Goal: Task Accomplishment & Management: Manage account settings

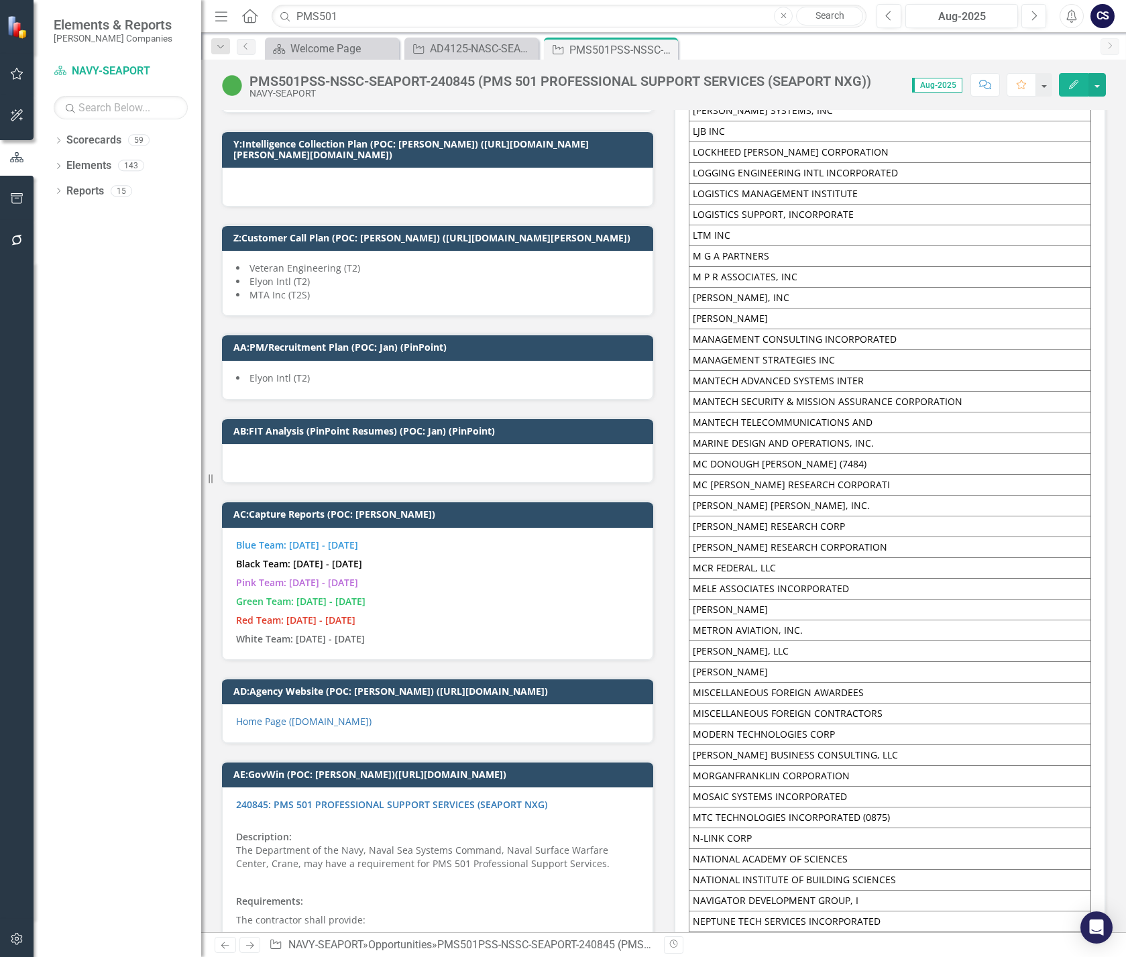
scroll to position [8339, 0]
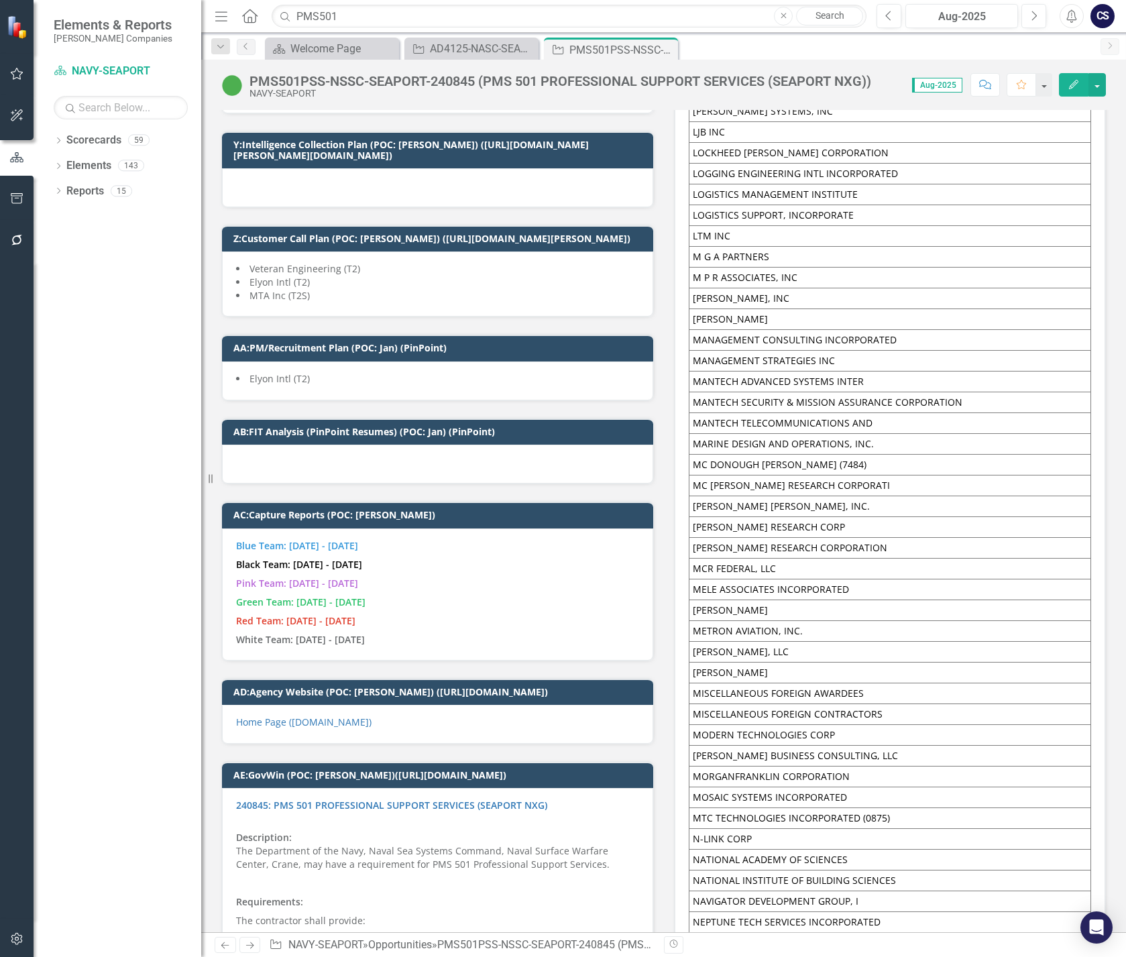
click at [789, 559] on td "MCR FEDERAL, LLC" at bounding box center [890, 569] width 402 height 21
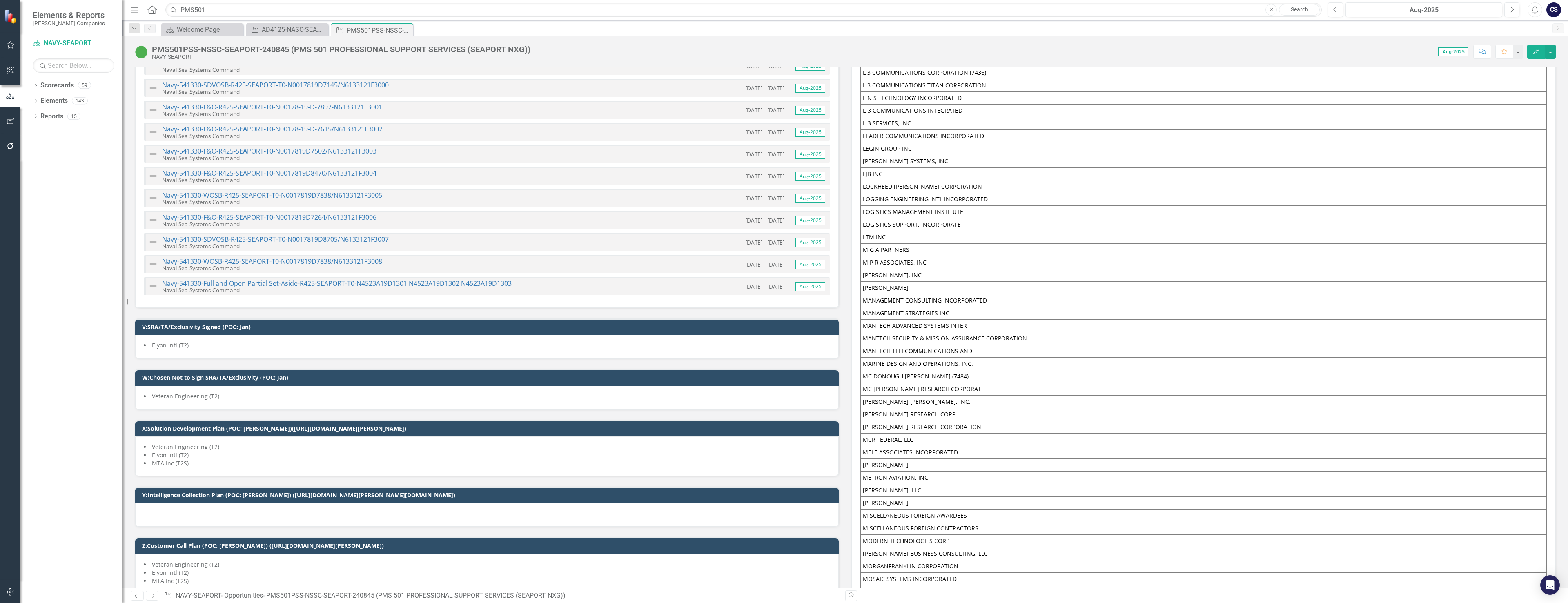
scroll to position [4612, 0]
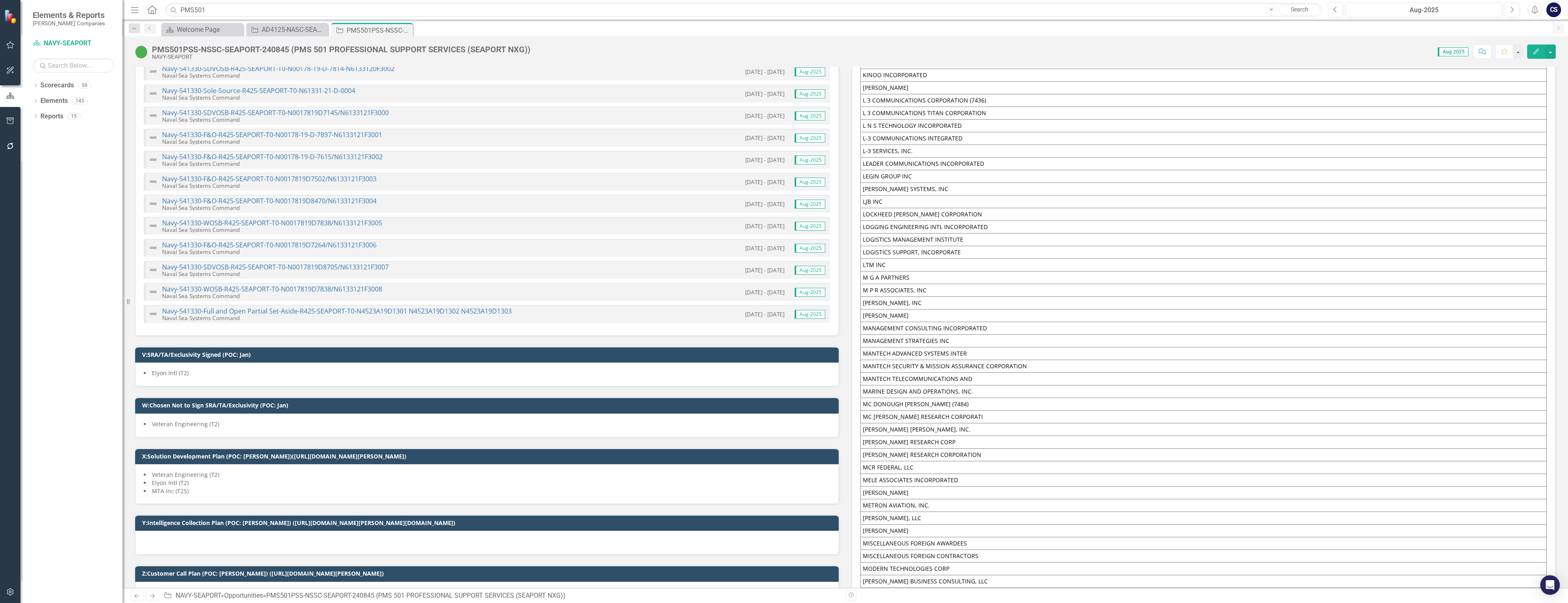
click at [685, 415] on td "MC [PERSON_NAME] RESEARCH CORPORATI" at bounding box center [1203, 416] width 686 height 13
click at [685, 419] on td "MC [PERSON_NAME] RESEARCH CORPORATI" at bounding box center [1203, 416] width 686 height 13
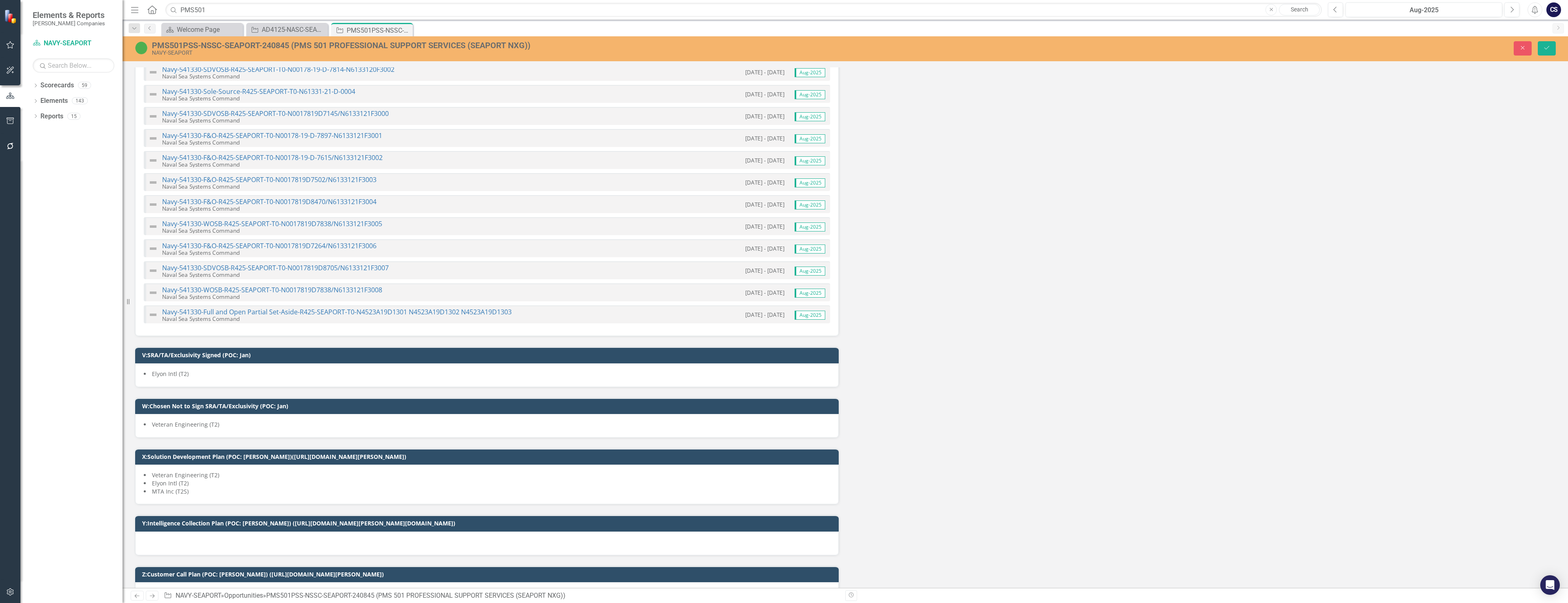
scroll to position [0, 0]
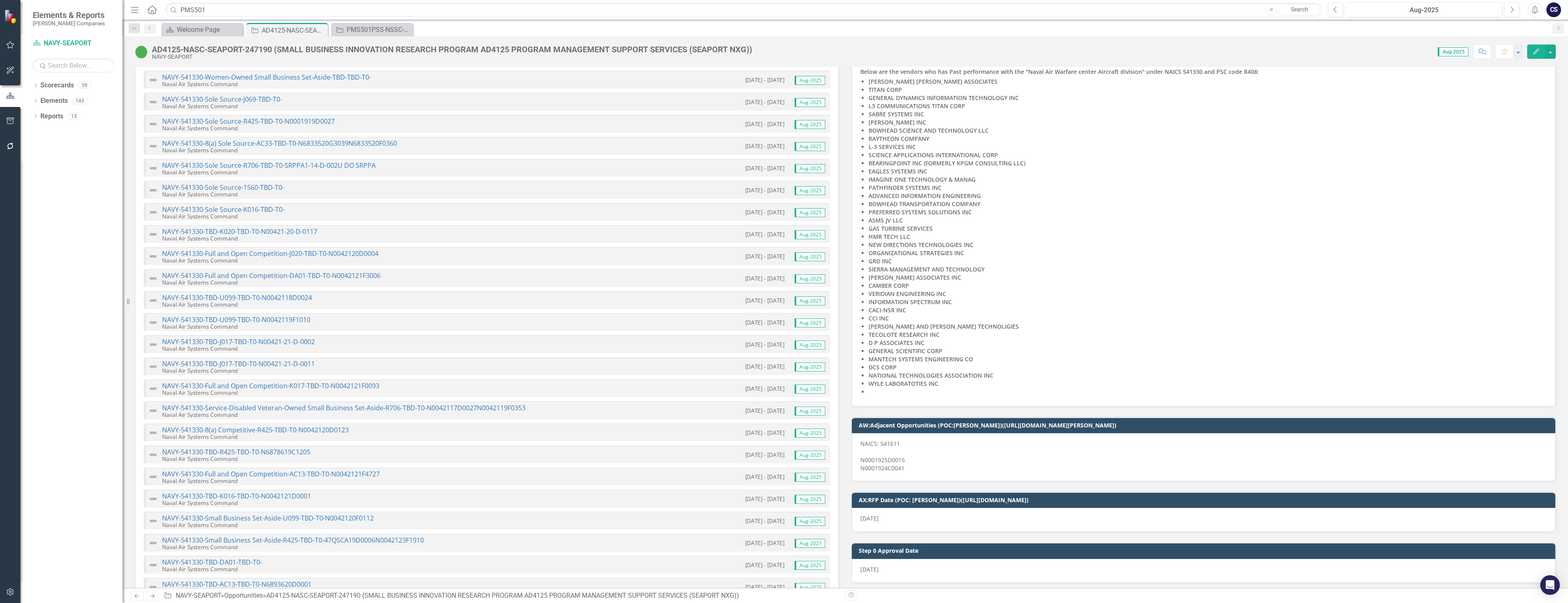
scroll to position [3372, 0]
click at [347, 33] on div "PMS501PSS-NSSC-SEAPORT-240845 (PMS 501 PROFESSIONAL SUPPORT SERVICES (SEAPORT N…" at bounding box center [374, 29] width 54 height 10
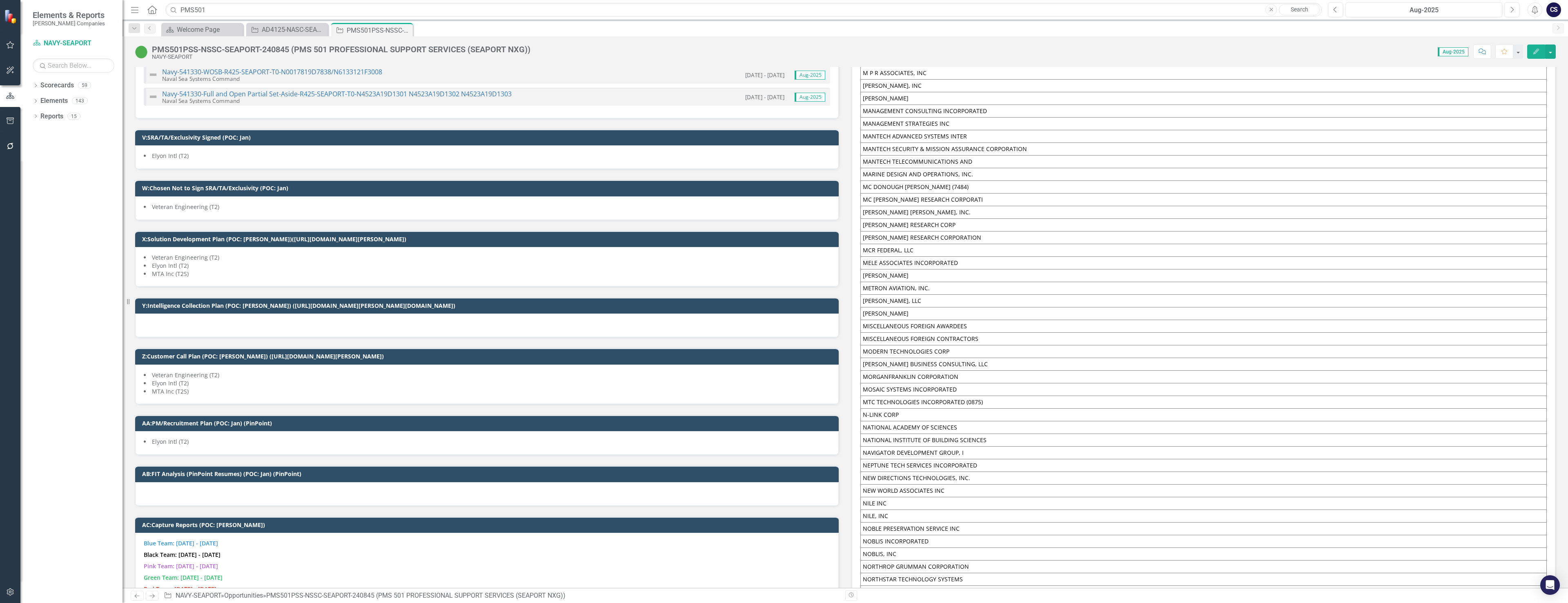
scroll to position [4817, 0]
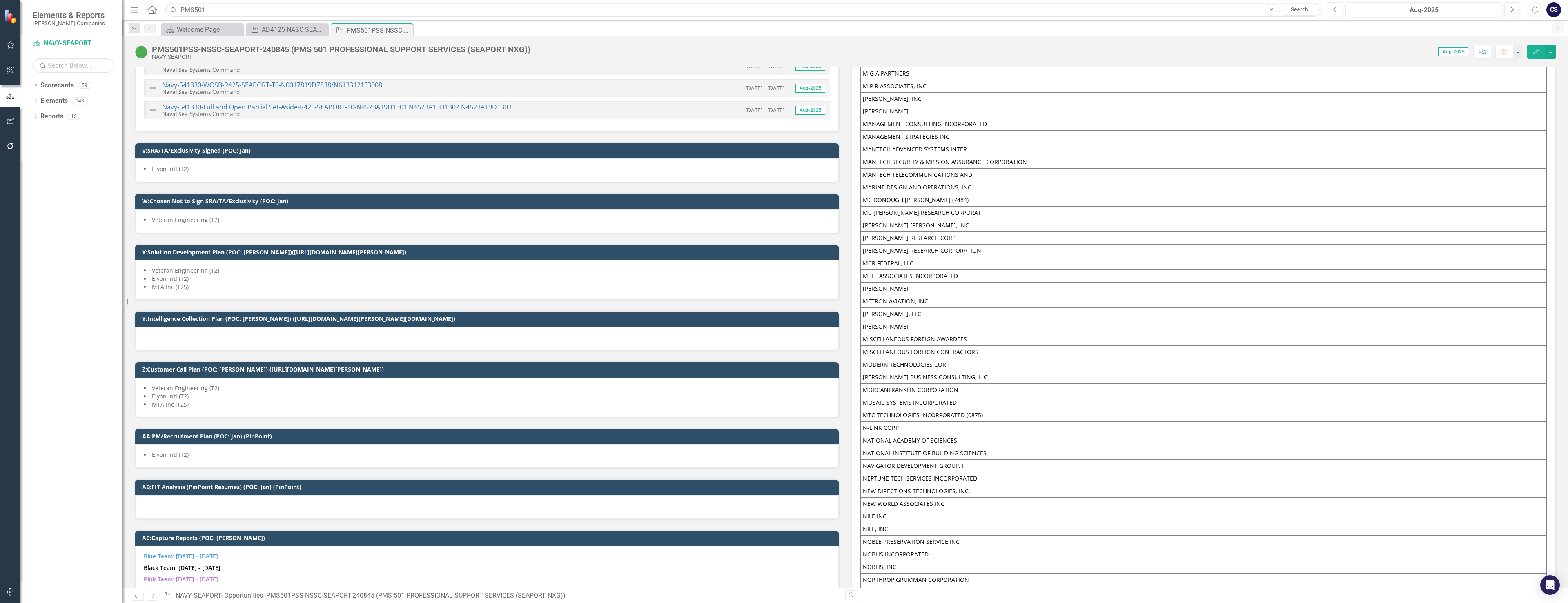
click at [685, 377] on td "[PERSON_NAME] BUSINESS CONSULTING, LLC" at bounding box center [1203, 377] width 686 height 13
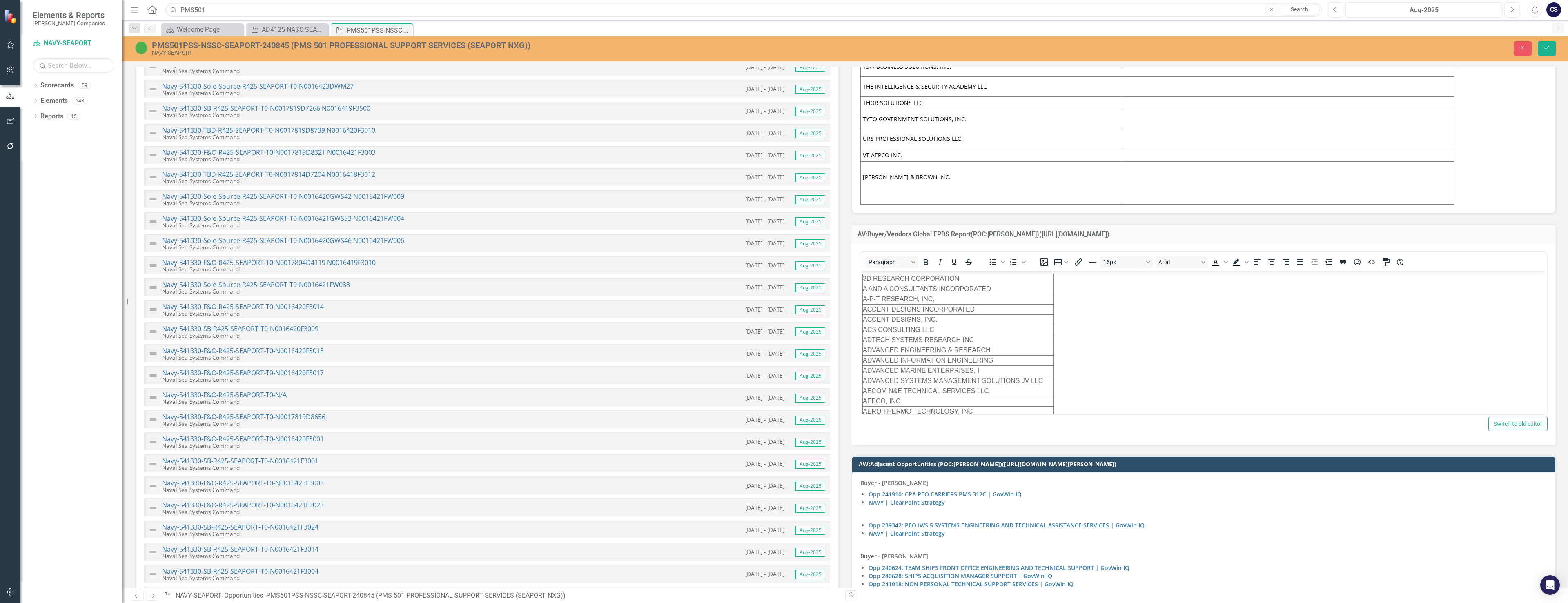
scroll to position [1839, 0]
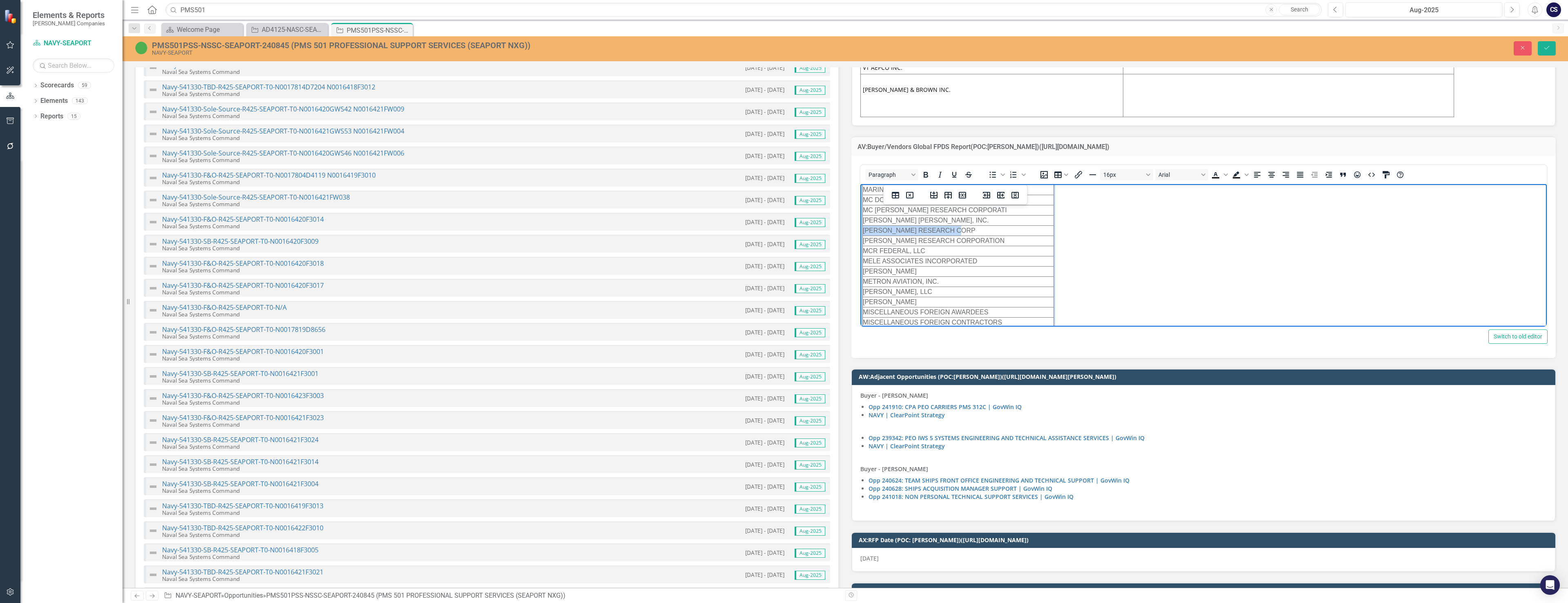
drag, startPoint x: 973, startPoint y: 218, endPoint x: 865, endPoint y: 221, distance: 108.0
click at [685, 226] on td "[PERSON_NAME] RESEARCH CORP" at bounding box center [958, 231] width 191 height 10
click at [685, 175] on icon "Bold" at bounding box center [925, 174] width 4 height 5
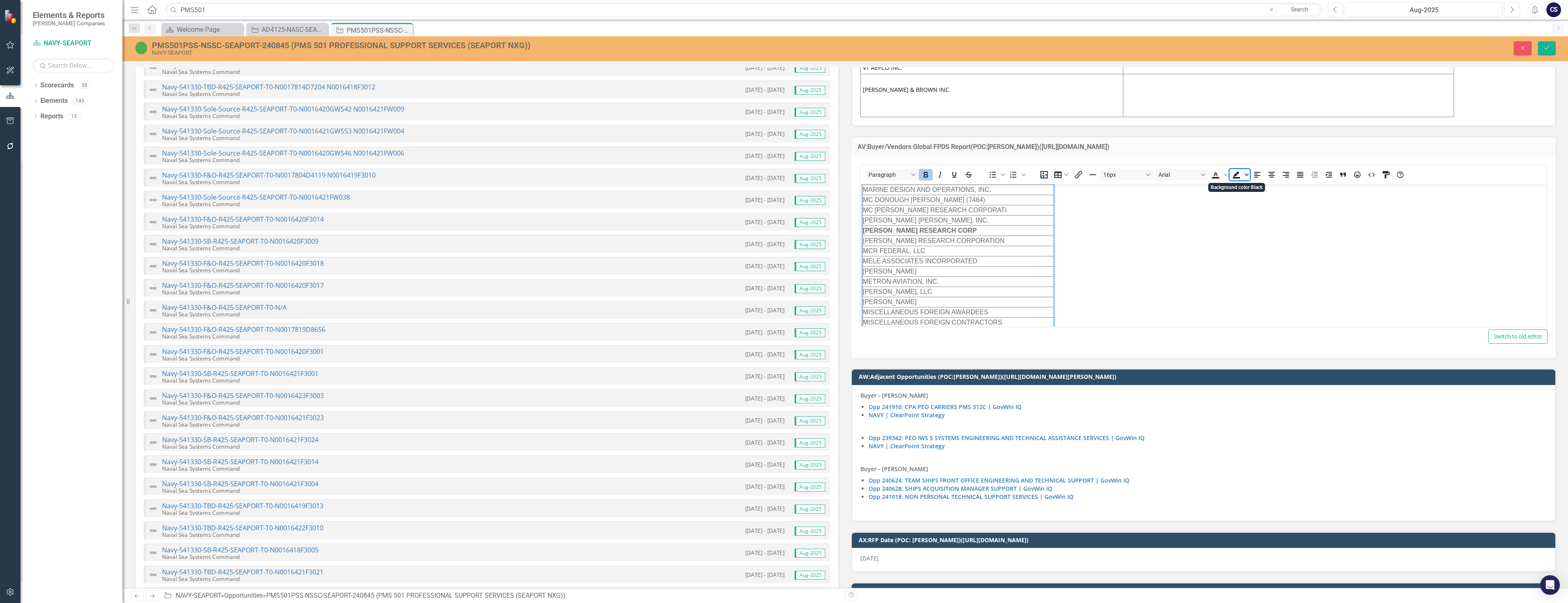
click at [685, 174] on icon "Background color Black" at bounding box center [1247, 175] width 4 height 2
click at [685, 187] on div "Light Yellow" at bounding box center [1245, 187] width 10 height 10
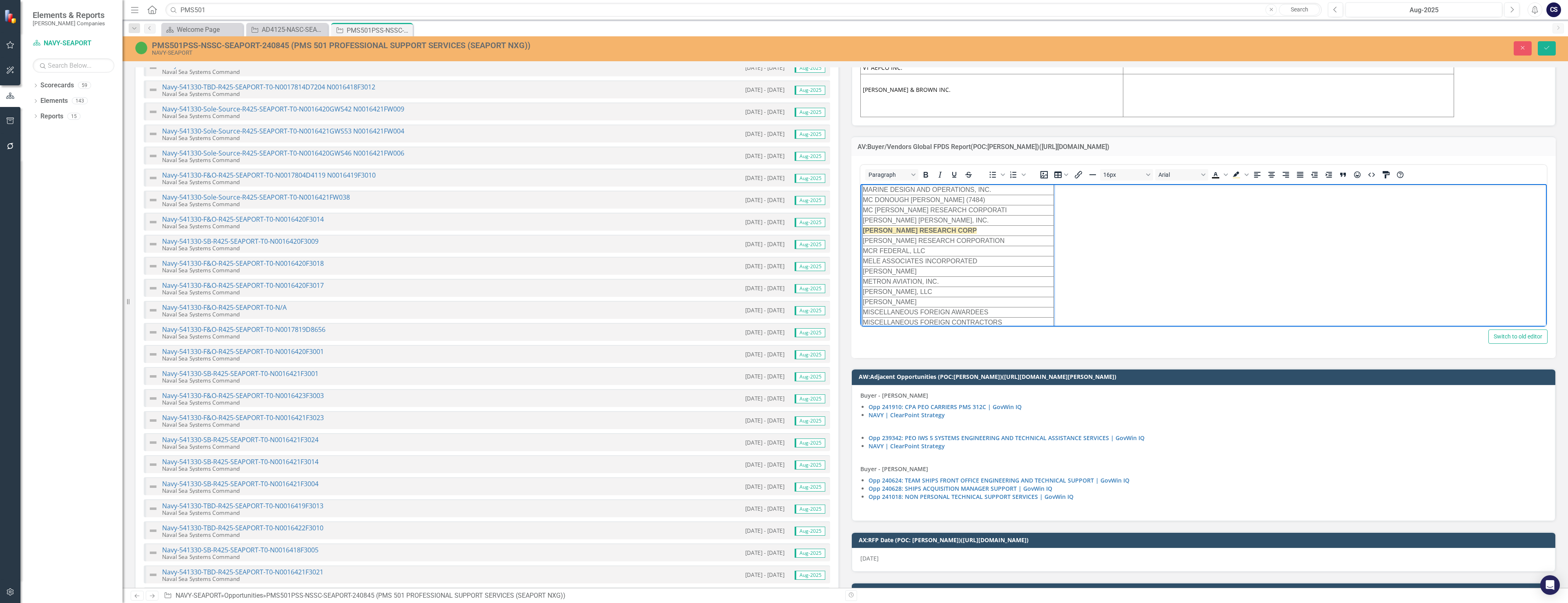
click at [685, 223] on body "3D RESEARCH CORPORATION A AND A CONSULTANTS INCORPORATED A-P-T RESEARCH, INC. A…" at bounding box center [1203, 57] width 687 height 4764
click at [685, 226] on td "[PERSON_NAME] RESEARCH CORP" at bounding box center [958, 231] width 191 height 10
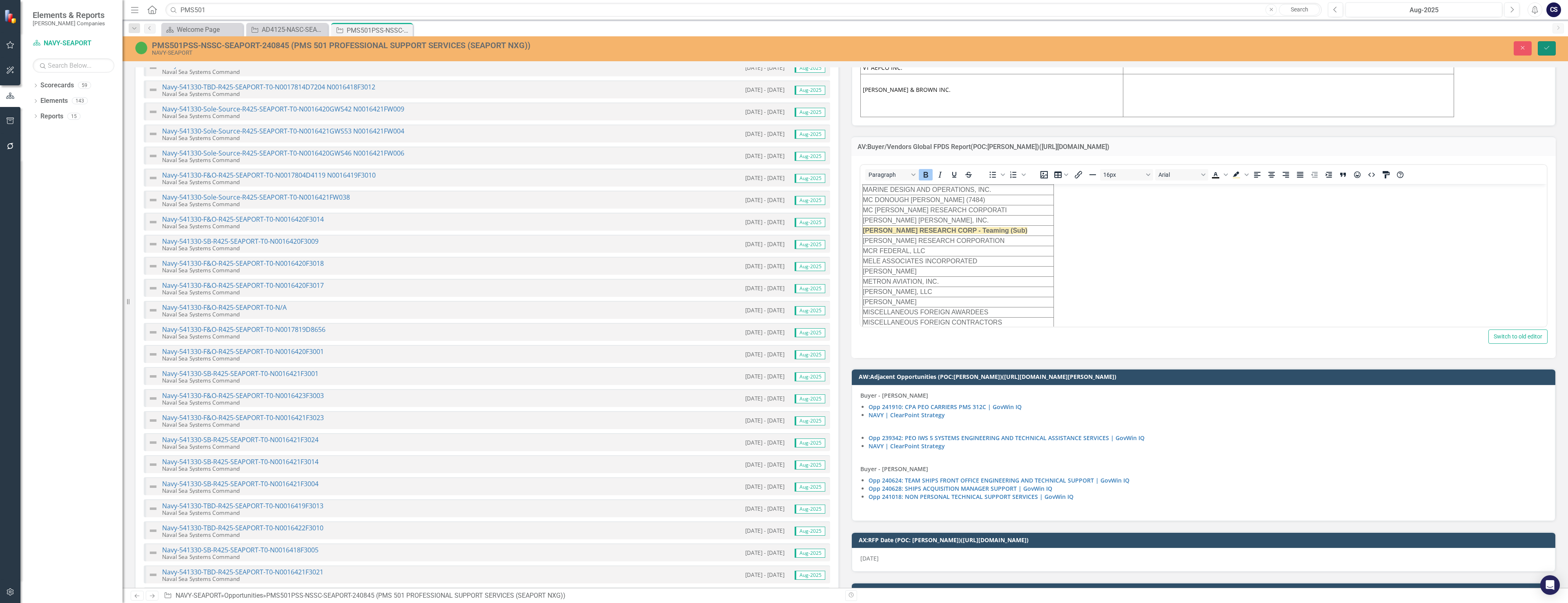
click at [685, 47] on icon "Save" at bounding box center [1547, 47] width 7 height 5
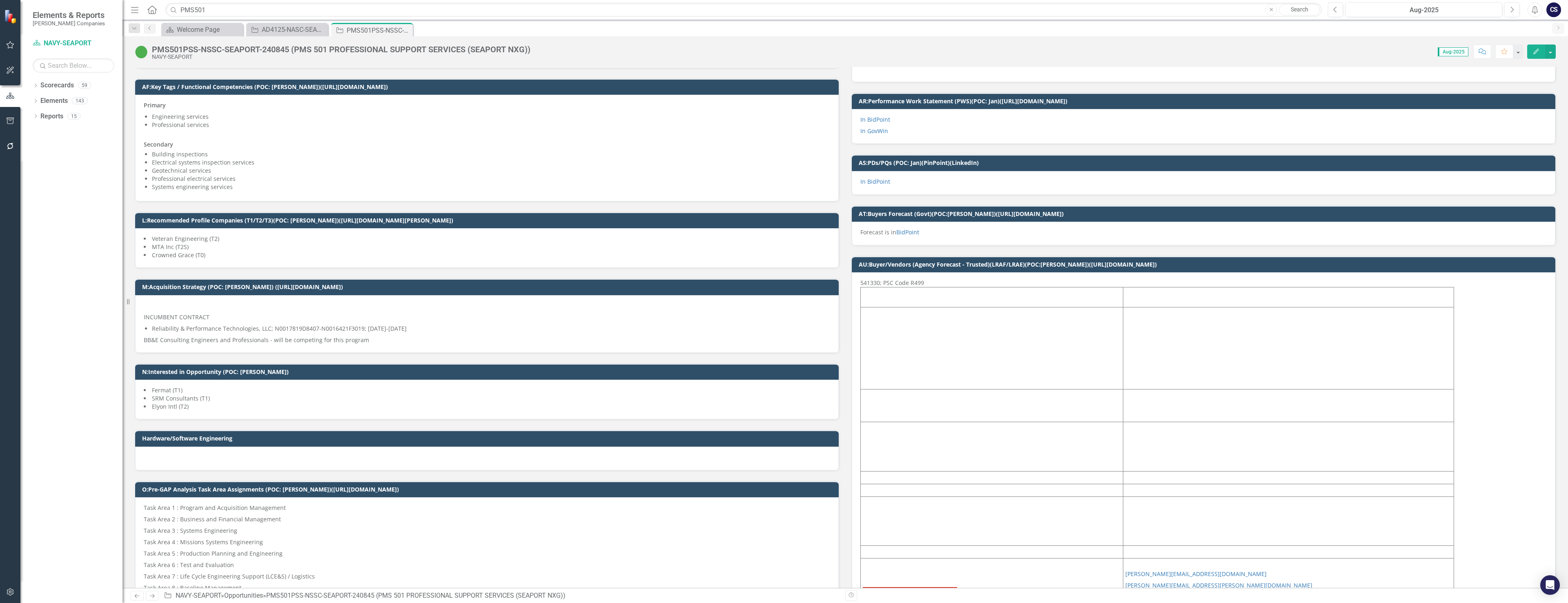
scroll to position [286, 0]
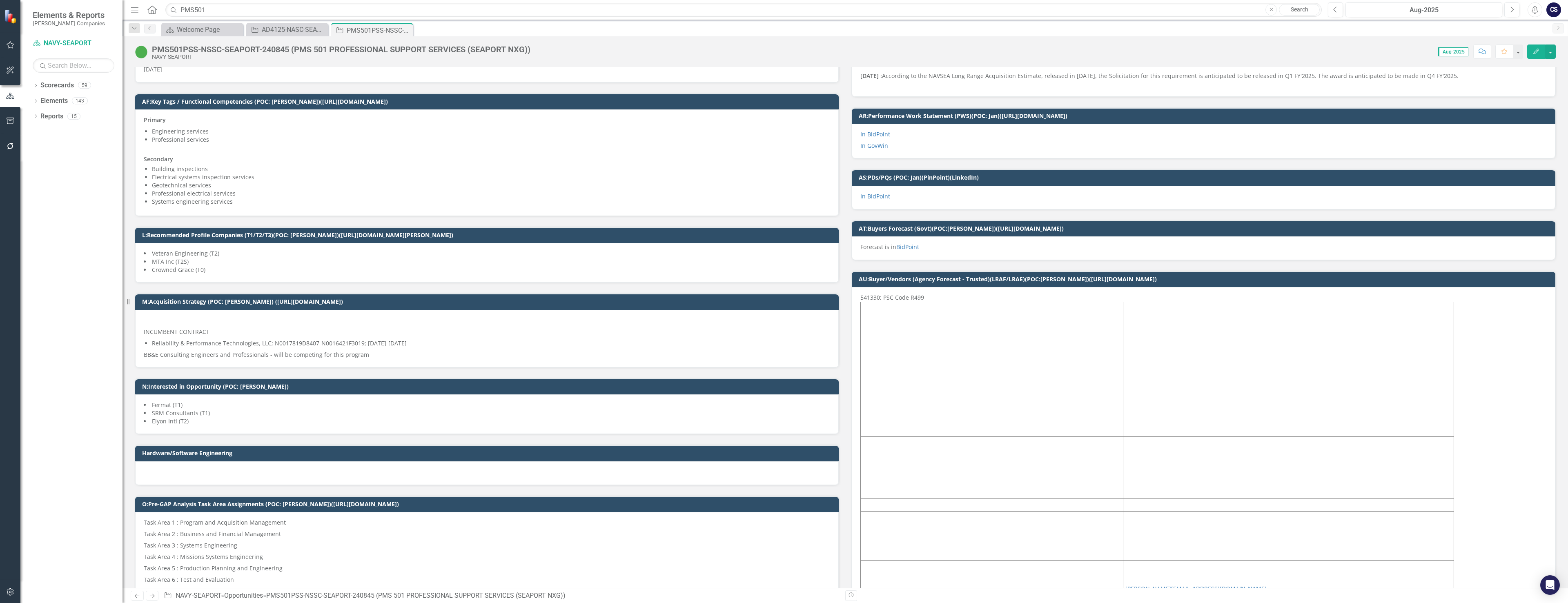
click at [685, 312] on span "4S - SILVERSWORD SOFTWARE AND SERVICES, LLC" at bounding box center [930, 312] width 136 height 8
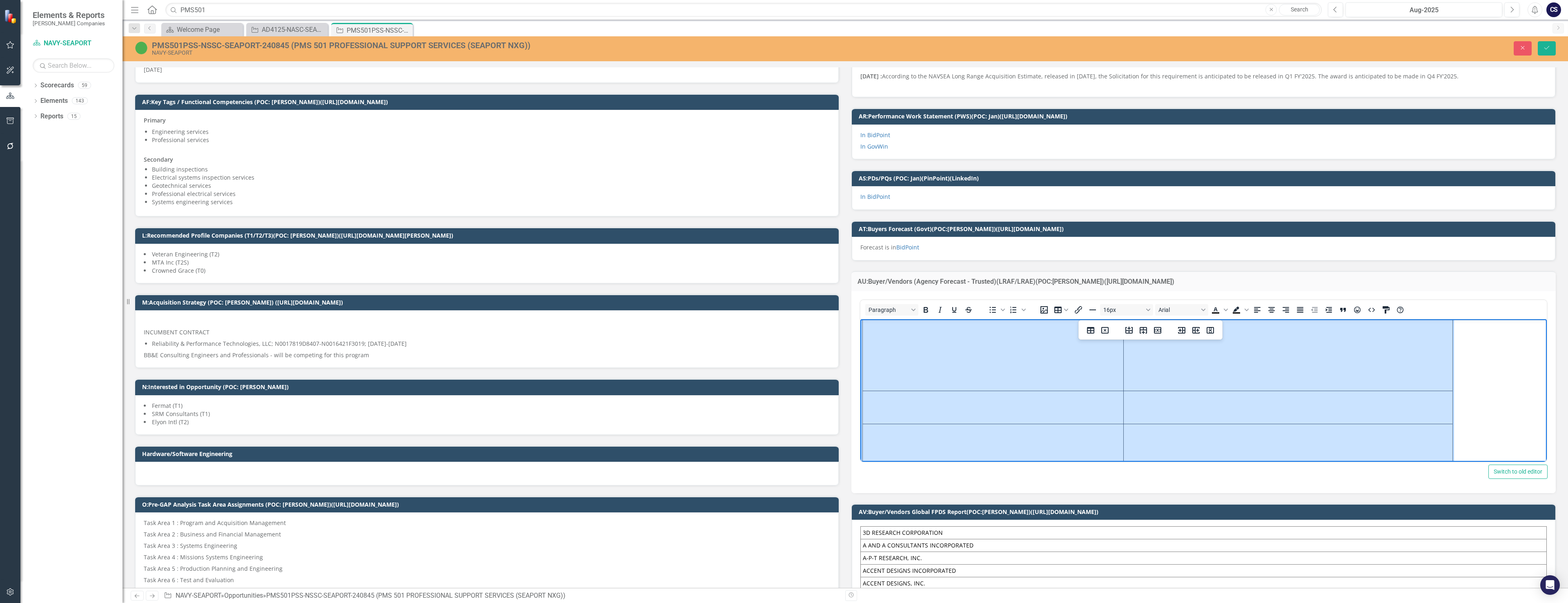
scroll to position [57, 0]
drag, startPoint x: 902, startPoint y: 347, endPoint x: 1169, endPoint y: 442, distance: 283.4
click at [685, 355] on td "AECOM N&E TECHNICAL SERVICES LLC" at bounding box center [993, 341] width 261 height 82
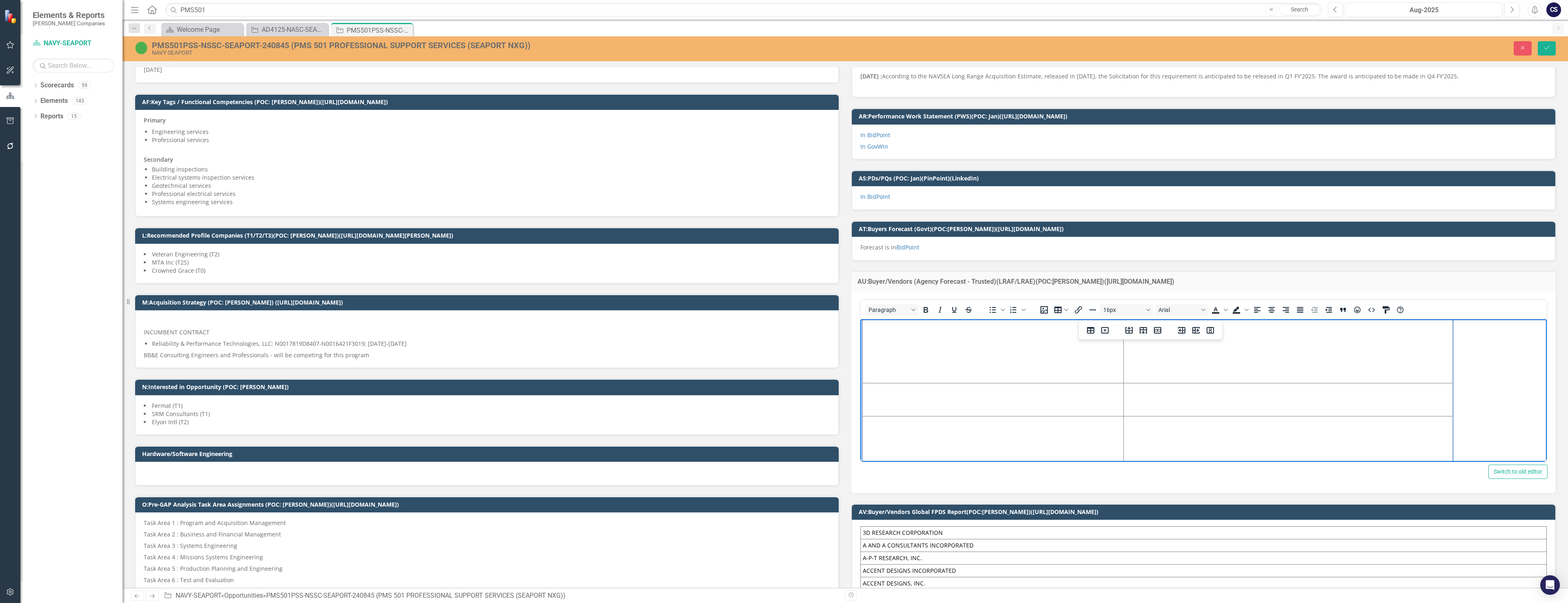
click at [685, 410] on td "[PERSON_NAME][EMAIL_ADDRESS][PERSON_NAME][DOMAIN_NAME] [EMAIL_ADDRESS][DOMAIN_N…" at bounding box center [1288, 399] width 329 height 33
click at [685, 428] on link "[EMAIL_ADDRESS][DOMAIN_NAME]" at bounding box center [1180, 430] width 114 height 7
click at [685, 411] on td "[PERSON_NAME][EMAIL_ADDRESS][PERSON_NAME][DOMAIN_NAME] [EMAIL_ADDRESS][DOMAIN_N…" at bounding box center [1288, 399] width 329 height 33
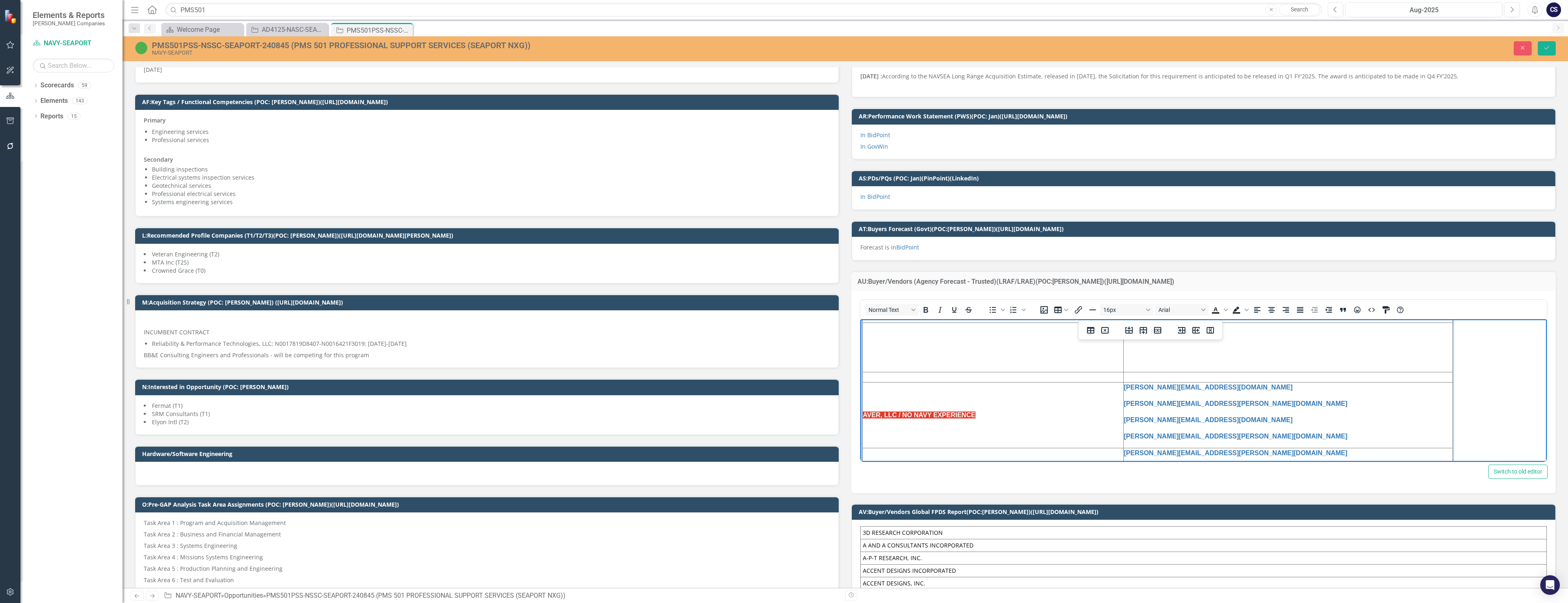
scroll to position [179, 0]
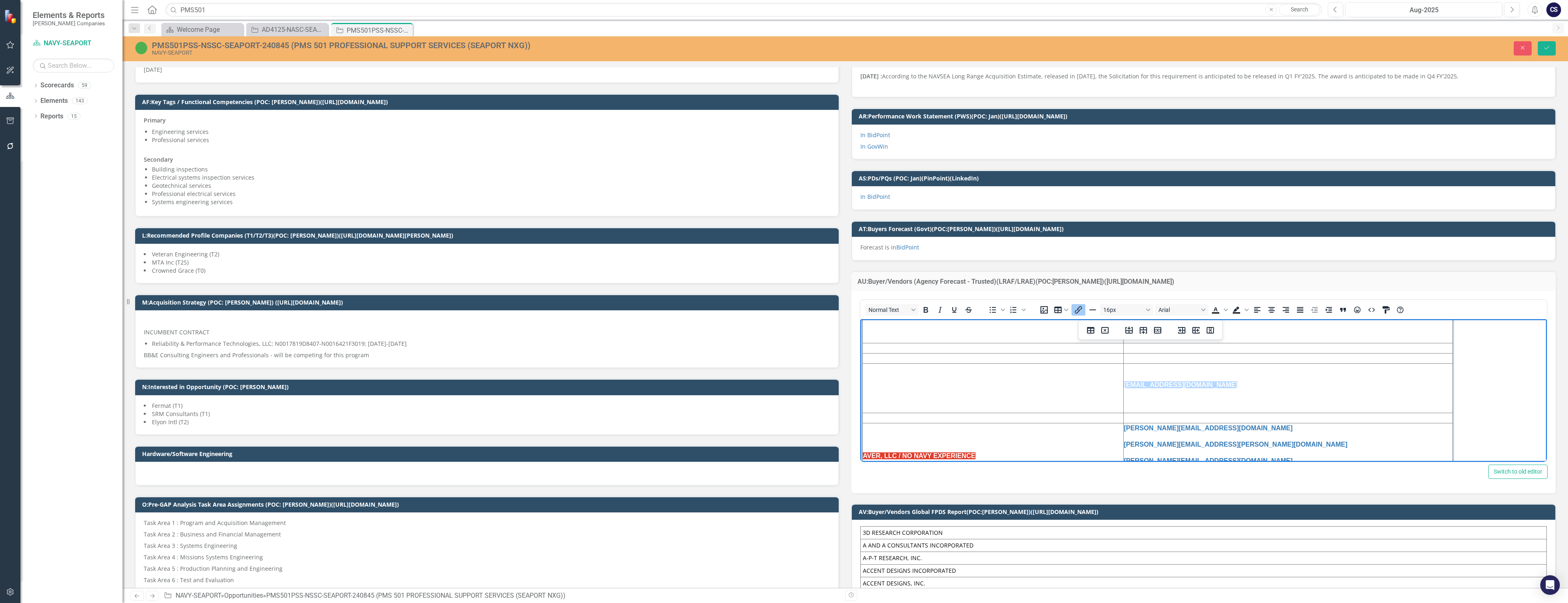
click at [685, 380] on p "[EMAIL_ADDRESS][DOMAIN_NAME]" at bounding box center [1288, 385] width 329 height 10
click at [685, 372] on td "ASR INTERNATIONAL CORP." at bounding box center [993, 387] width 261 height 49
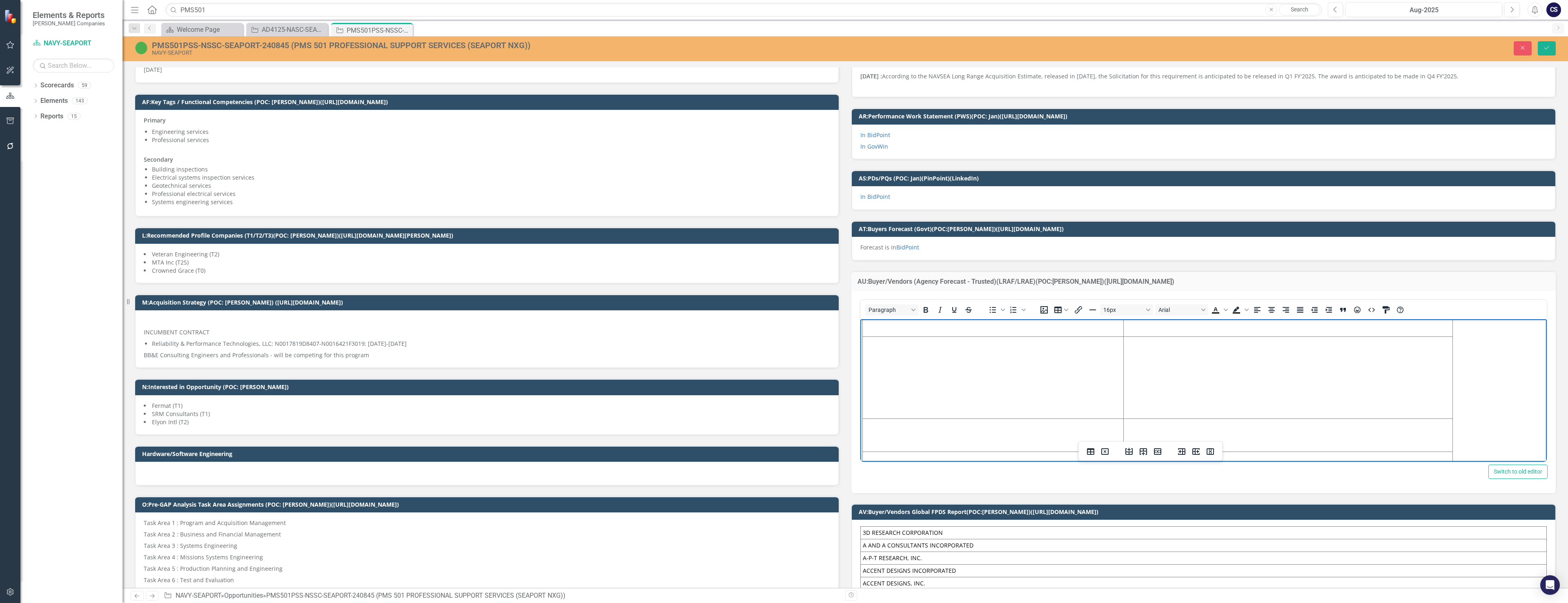
scroll to position [0, 0]
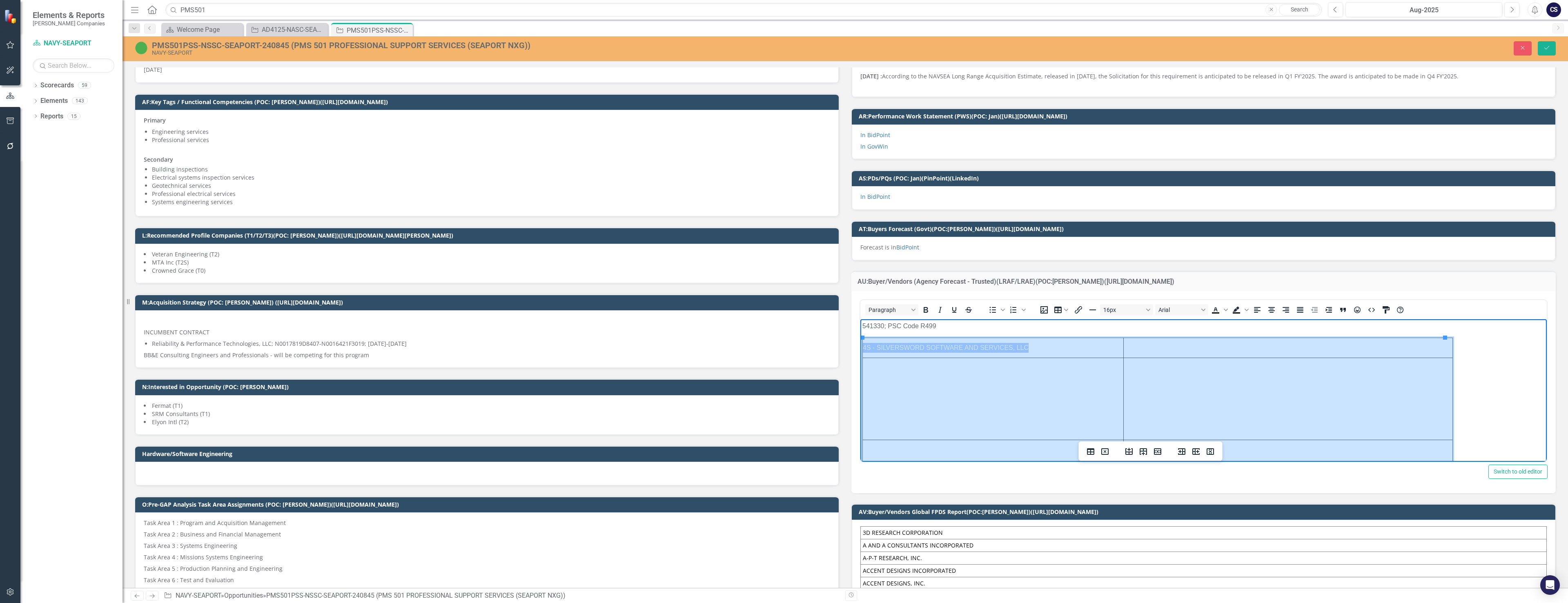
drag, startPoint x: 1386, startPoint y: 401, endPoint x: 865, endPoint y: 349, distance: 523.6
click at [685, 310] on icon "Bold" at bounding box center [925, 309] width 4 height 5
click at [685, 308] on icon "Bold" at bounding box center [925, 309] width 4 height 5
click at [685, 309] on span "Background color Black" at bounding box center [1247, 310] width 7 height 12
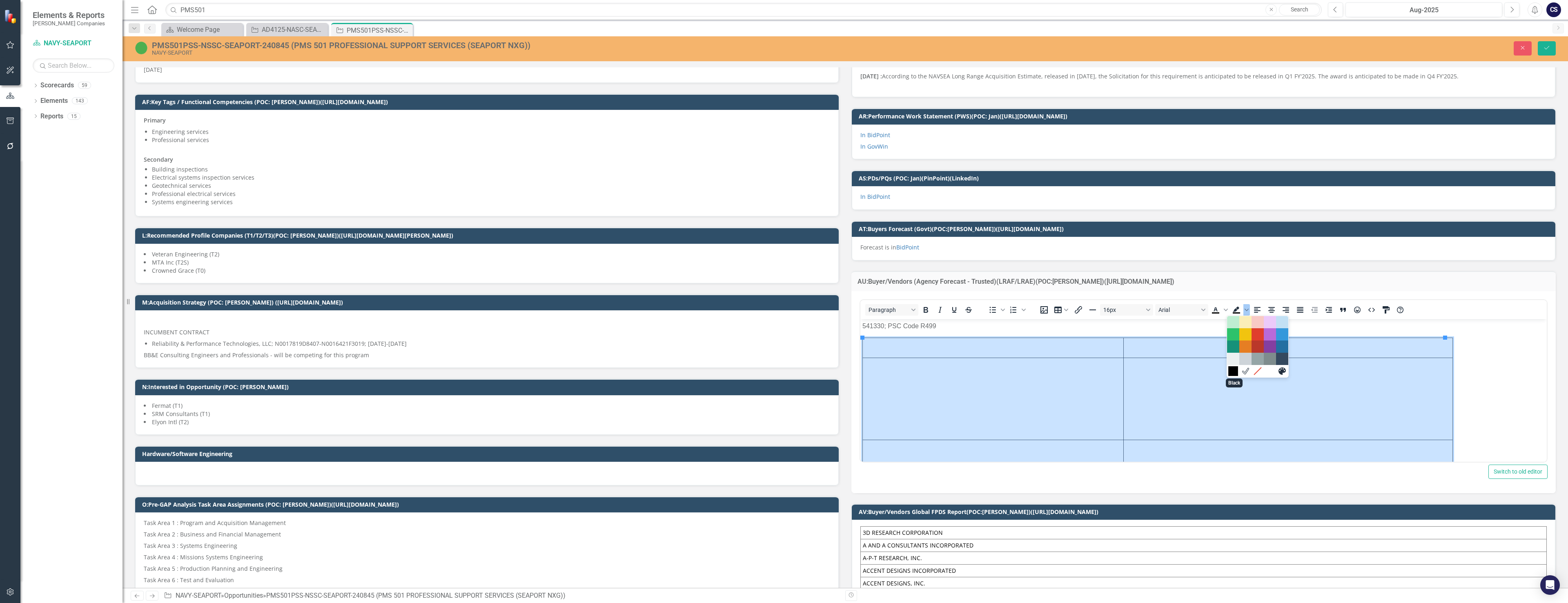
click at [685, 369] on div "Black" at bounding box center [1233, 371] width 10 height 10
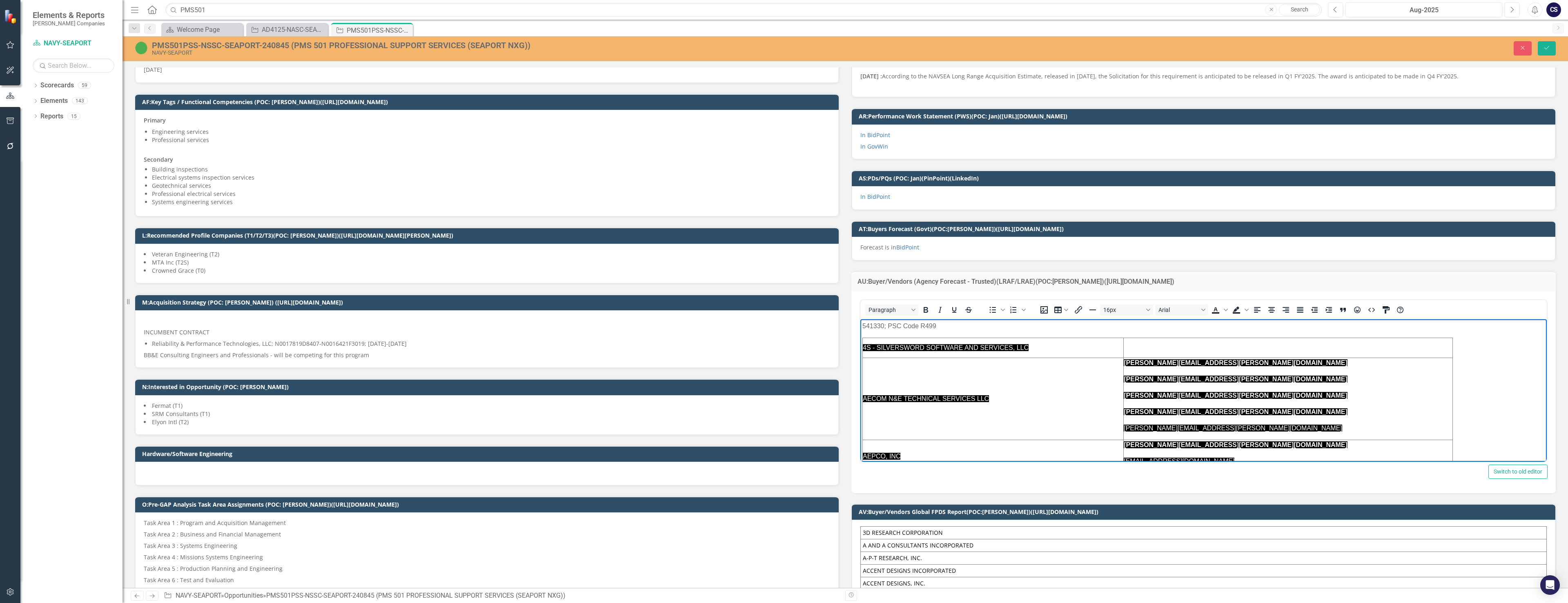
click at [685, 386] on td "AECOM N&E TECHNICAL SERVICES LLC" at bounding box center [993, 398] width 261 height 82
click at [685, 308] on icon "Background color Black" at bounding box center [1247, 310] width 4 height 4
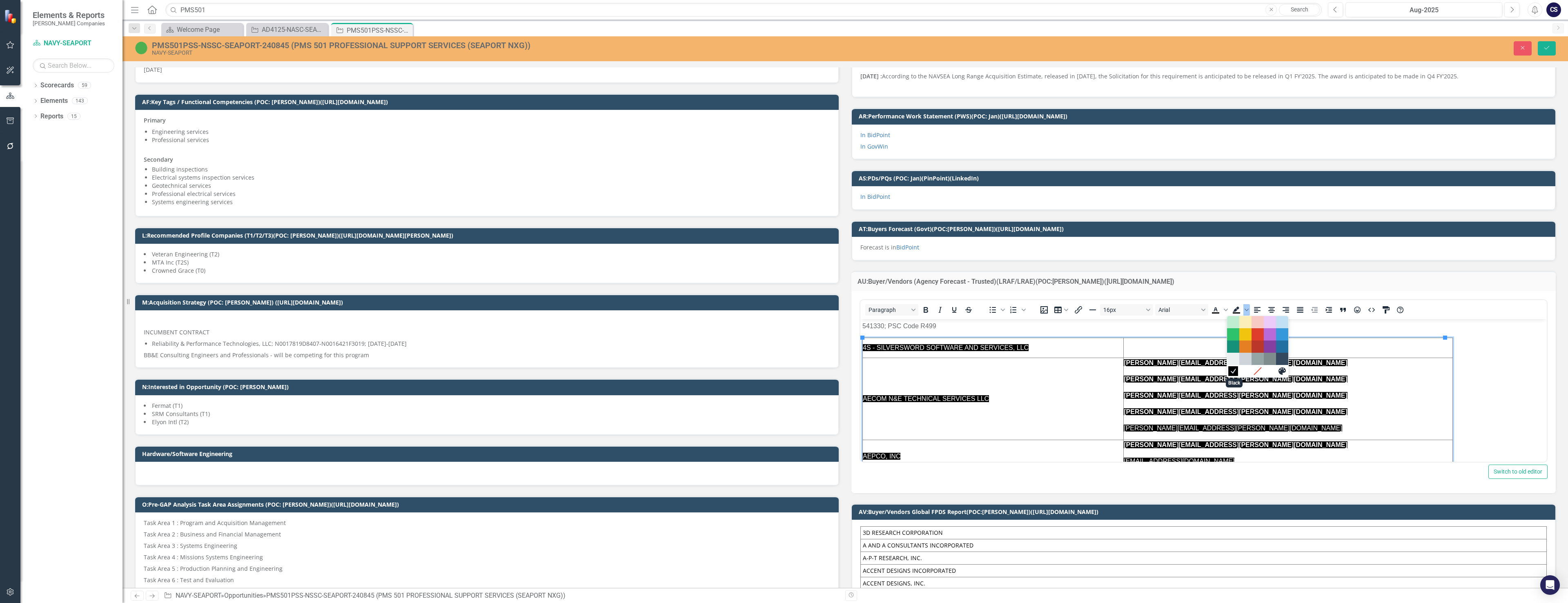
click at [685, 371] on icon "Black" at bounding box center [1233, 371] width 5 height 4
click at [685, 308] on icon "Background color Black" at bounding box center [1236, 310] width 10 height 10
click at [685, 309] on icon "Background color Black" at bounding box center [1236, 309] width 7 height 5
click at [685, 310] on icon "Background color Black" at bounding box center [1247, 310] width 4 height 4
click at [685, 373] on div "White" at bounding box center [1245, 371] width 10 height 10
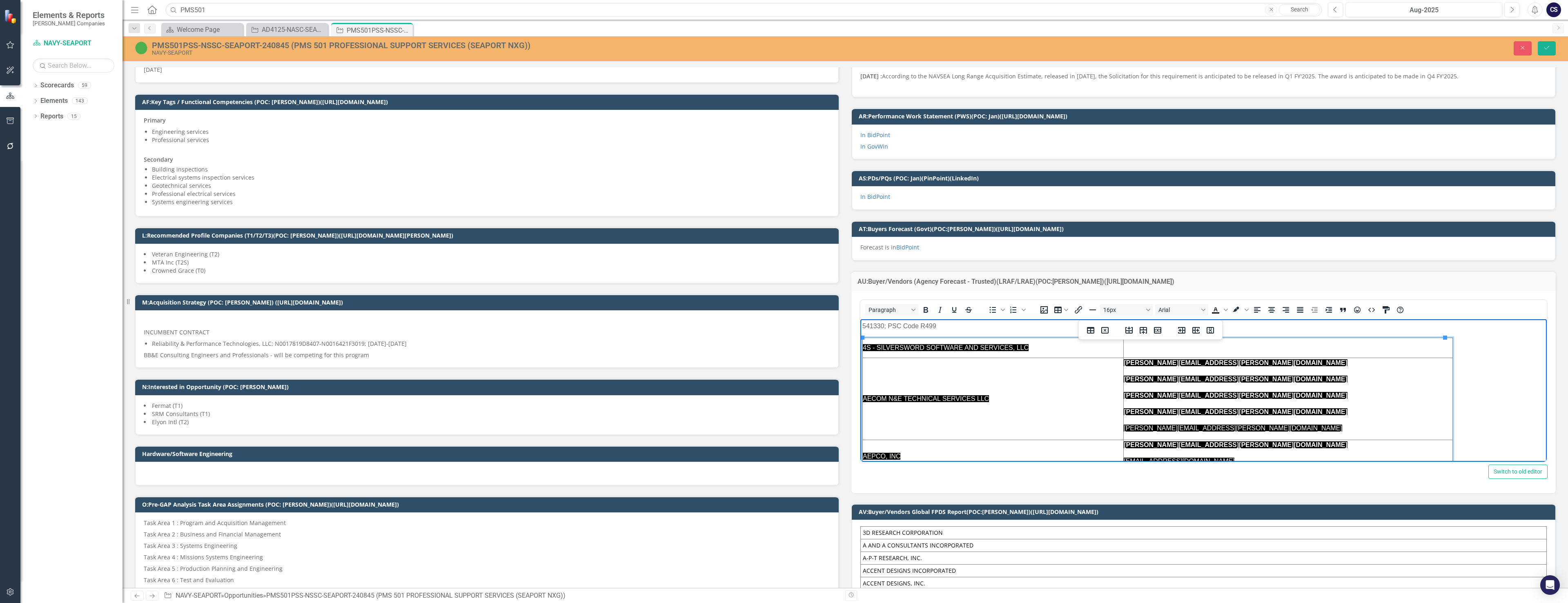
click at [685, 363] on p "[PERSON_NAME][EMAIL_ADDRESS][PERSON_NAME][DOMAIN_NAME]﻿" at bounding box center [1288, 363] width 329 height 10
click at [685, 389] on td "[PERSON_NAME][EMAIL_ADDRESS][PERSON_NAME][DOMAIN_NAME]﻿ [PERSON_NAME][DOMAIN_NA…" at bounding box center [1288, 398] width 329 height 82
click at [685, 389] on td "[PERSON_NAME][EMAIL_ADDRESS][PERSON_NAME][DOMAIN_NAME] [PERSON_NAME][DOMAIN_NAM…" at bounding box center [1288, 398] width 329 height 82
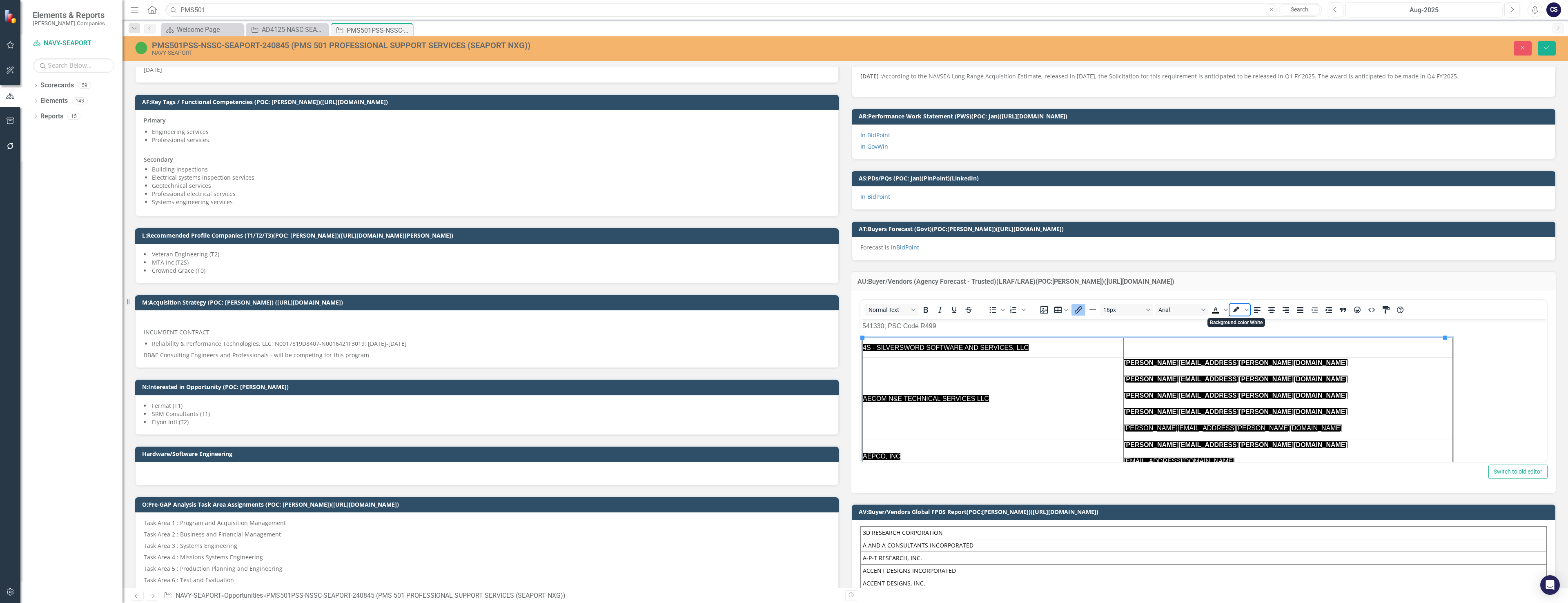
click at [685, 310] on icon "Background color White" at bounding box center [1236, 309] width 7 height 5
click at [685, 43] on button "Save" at bounding box center [1547, 48] width 18 height 14
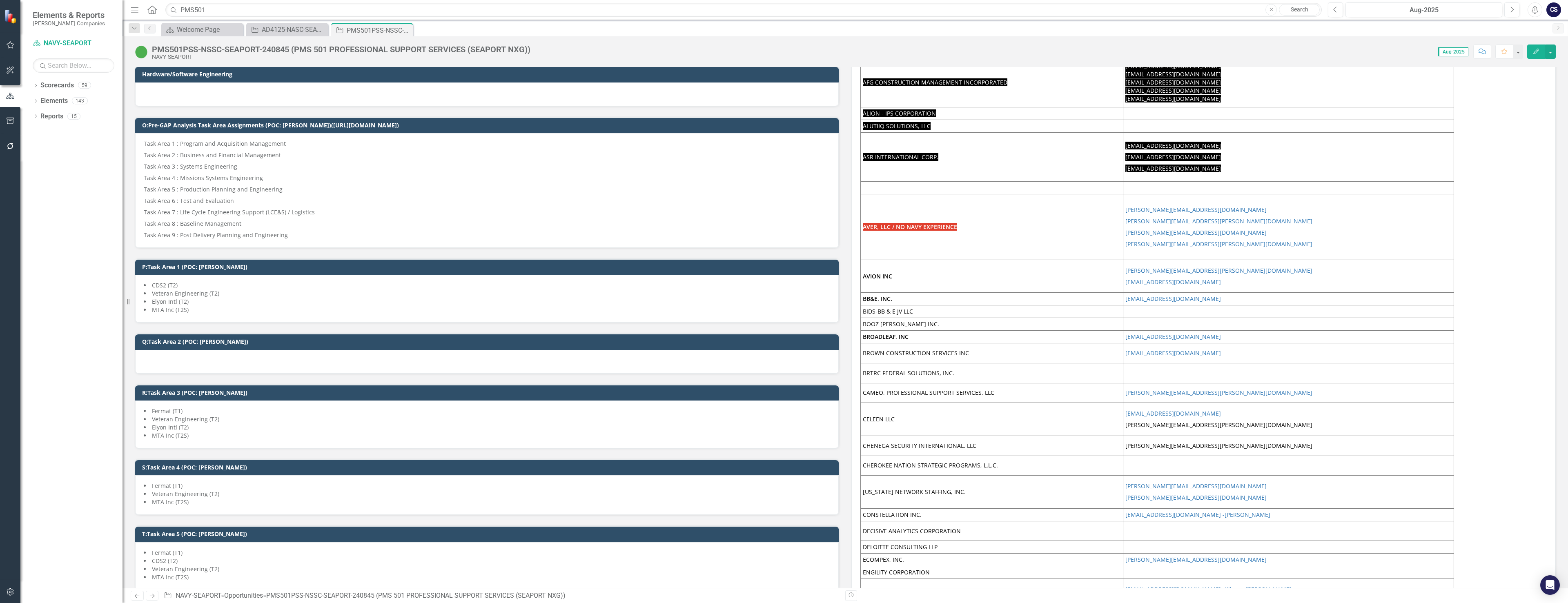
scroll to position [531, 0]
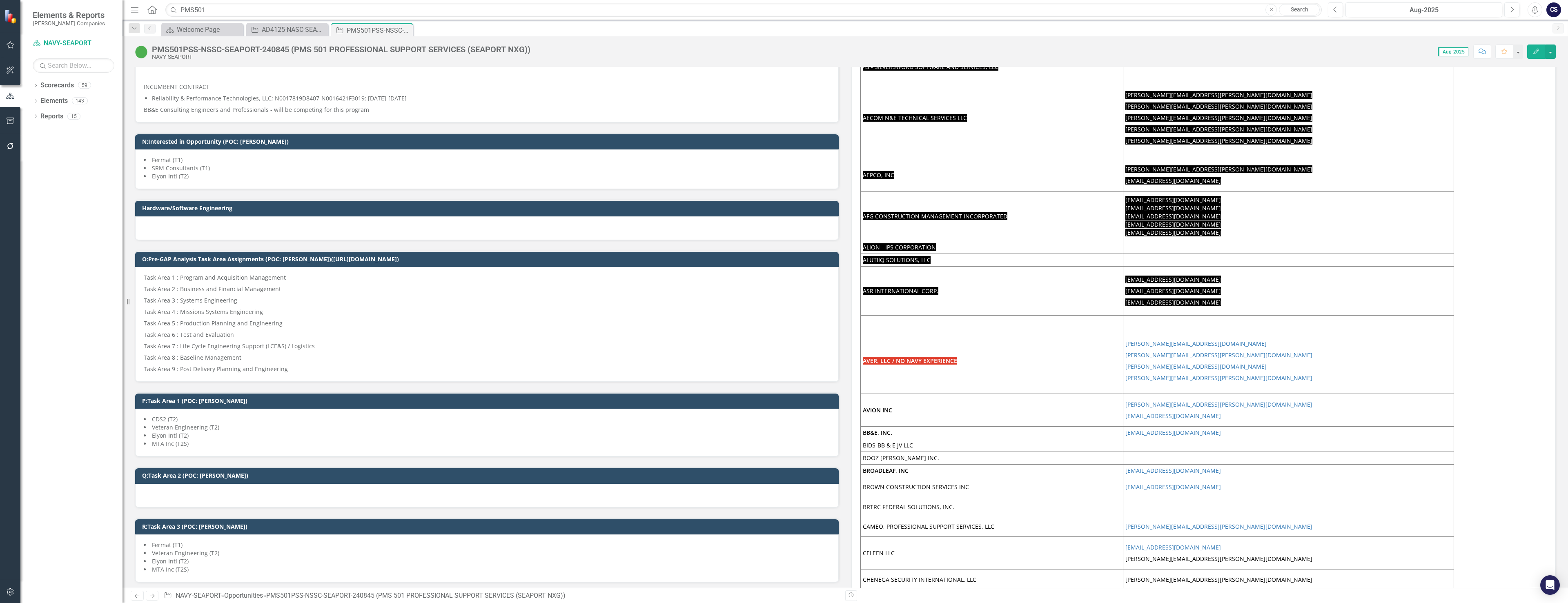
click at [685, 371] on td "AVER, LLC / NO NAVY EXPERIENCE" at bounding box center [992, 361] width 262 height 66
click at [685, 364] on td "AVER, LLC / NO NAVY EXPERIENCE" at bounding box center [992, 361] width 262 height 66
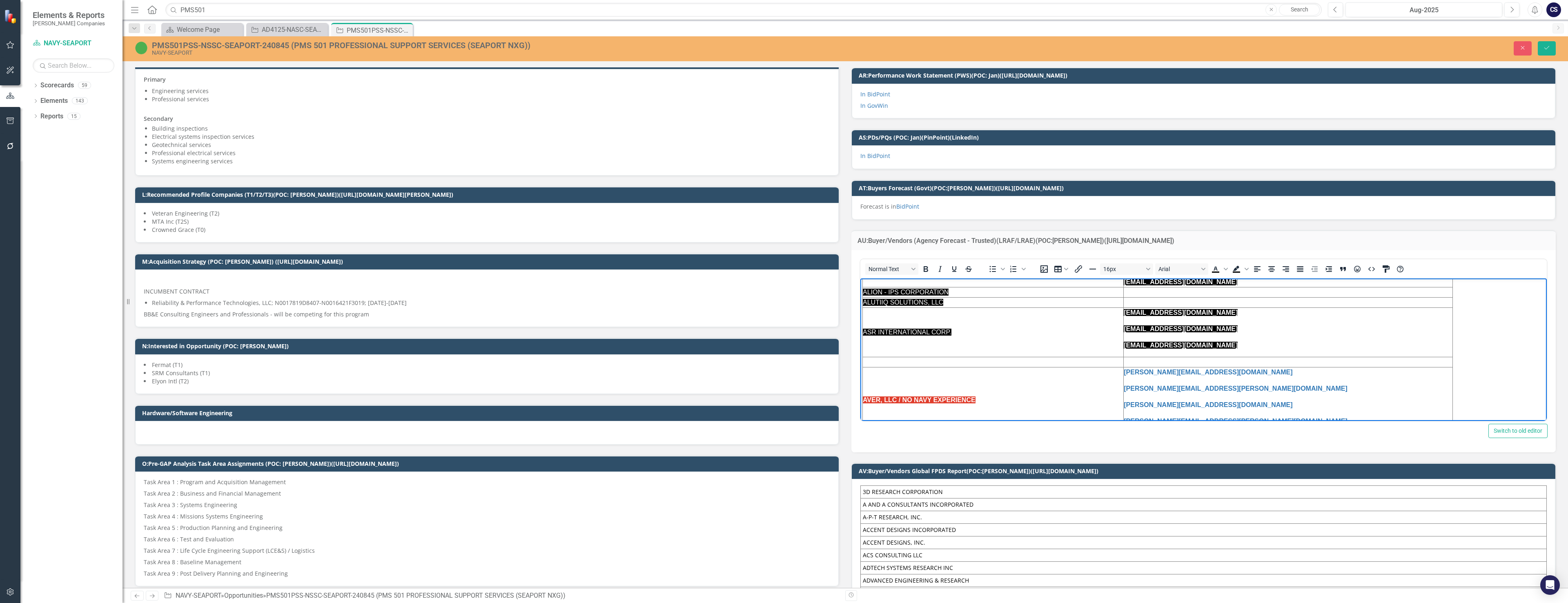
scroll to position [255, 0]
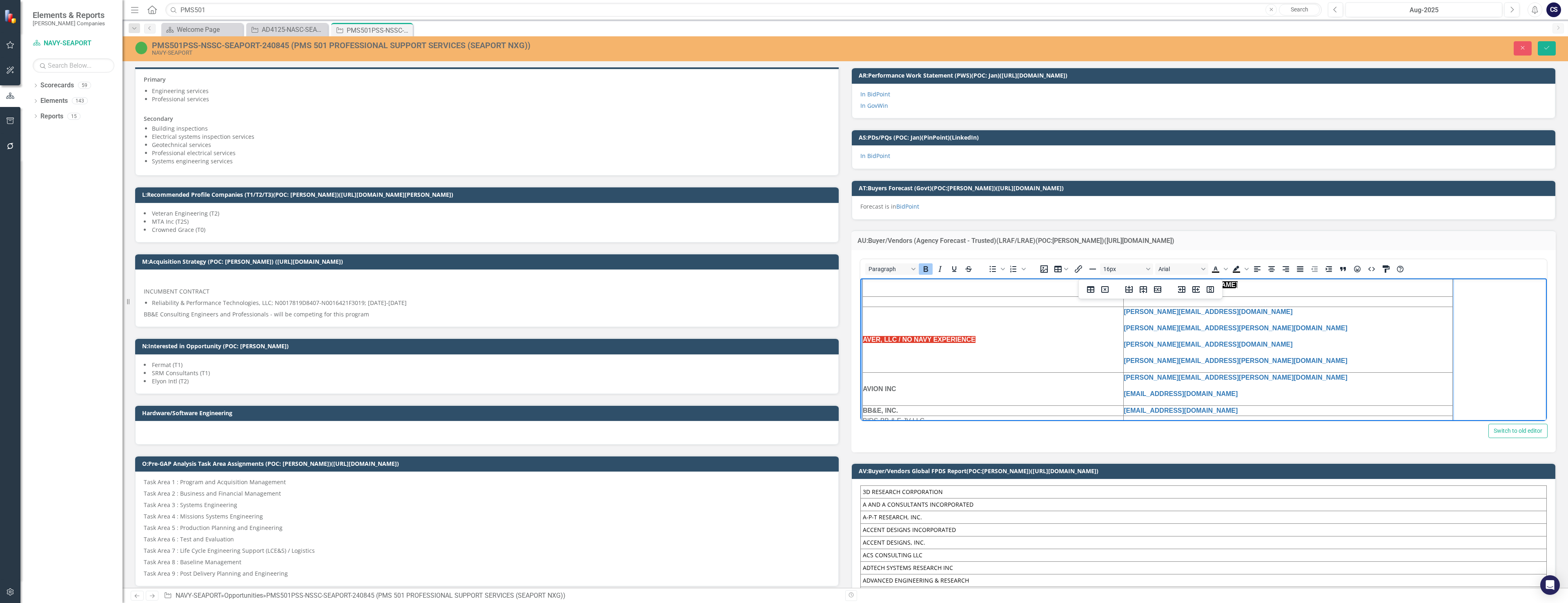
click at [685, 338] on td "AVER, LLC / NO NAVY EXPERIENCE" at bounding box center [993, 339] width 261 height 66
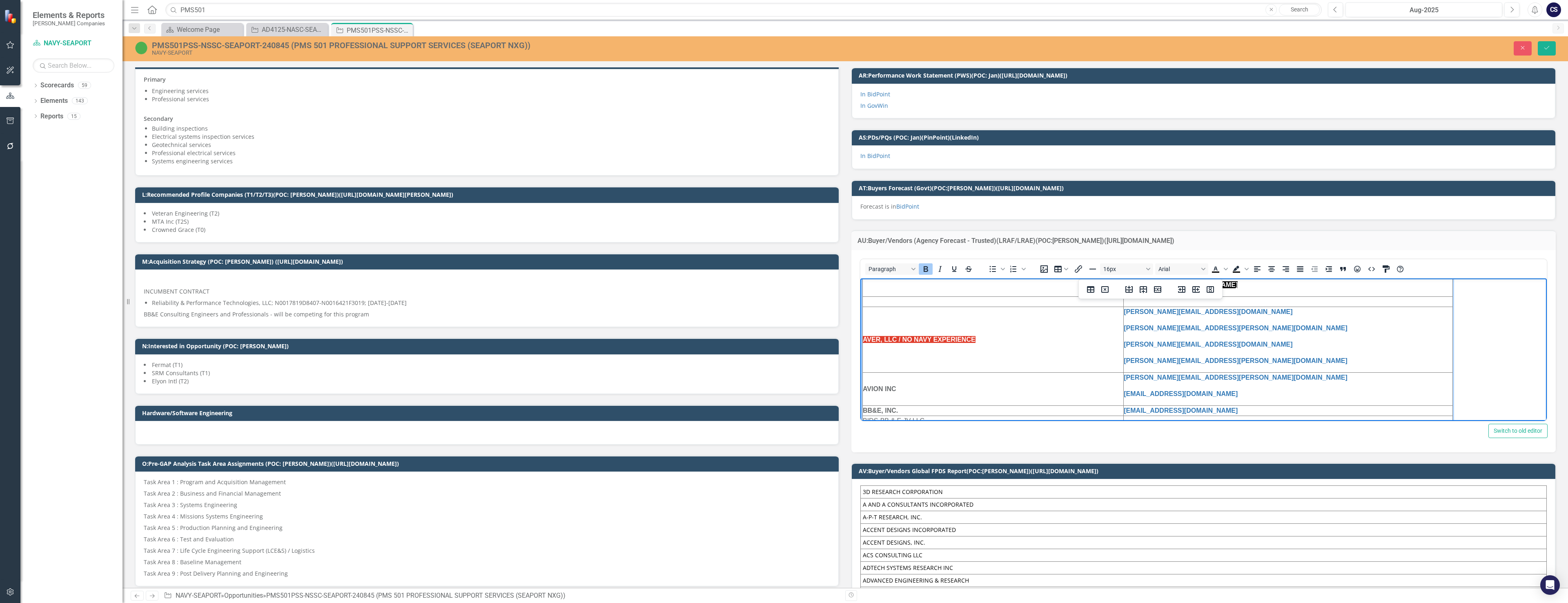
click at [685, 341] on td "AVER, LLC / NO NAVY EXPERIENCE" at bounding box center [993, 339] width 261 height 66
click at [685, 340] on td "AVER, LLC / NO NAVY EXPERIENCE" at bounding box center [993, 339] width 261 height 66
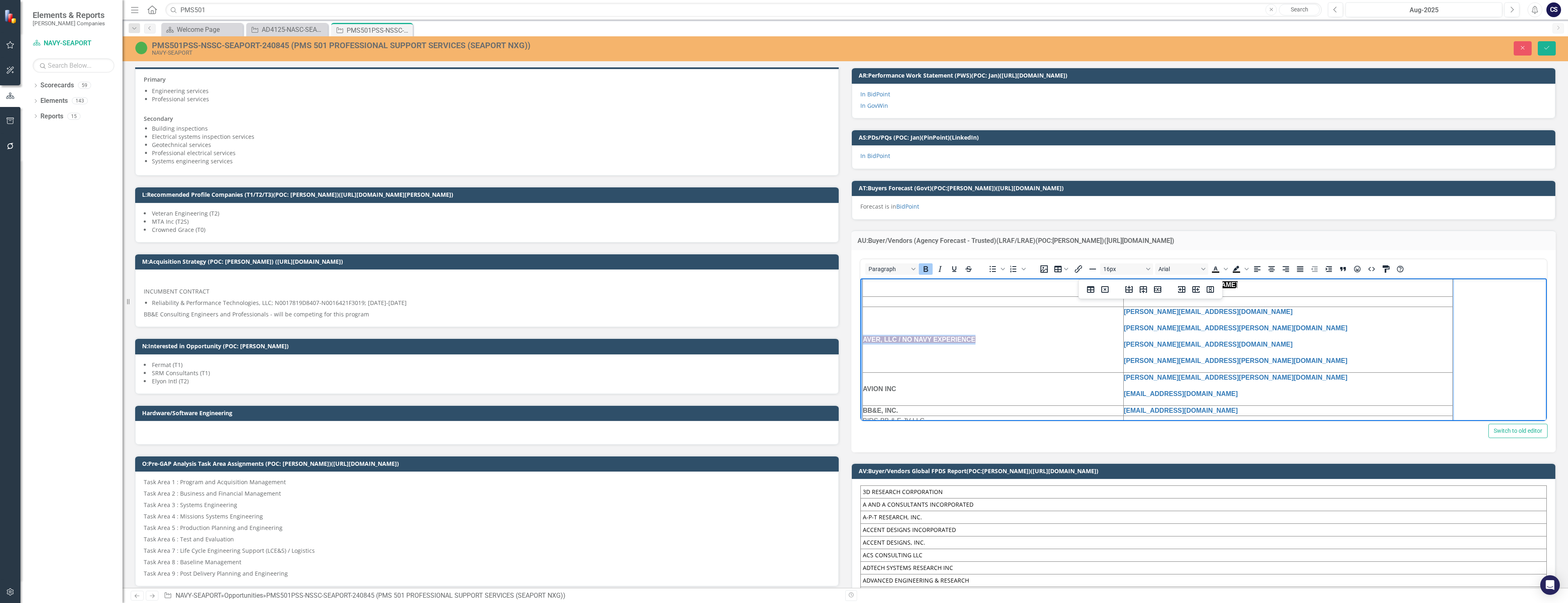
click at [685, 367] on td "AVER, LLC / NO NAVY EXPERIENCE" at bounding box center [993, 339] width 261 height 66
click at [685, 334] on td "AVER, LLC / NO NAVY EXPERIENCE" at bounding box center [993, 339] width 261 height 66
click at [685, 329] on td "AVER, LLC / NO NAVY EXPERIENCE" at bounding box center [993, 339] width 261 height 66
click at [685, 339] on td "AVER, LLC / NO NAVY EXPERIENCE" at bounding box center [993, 339] width 261 height 66
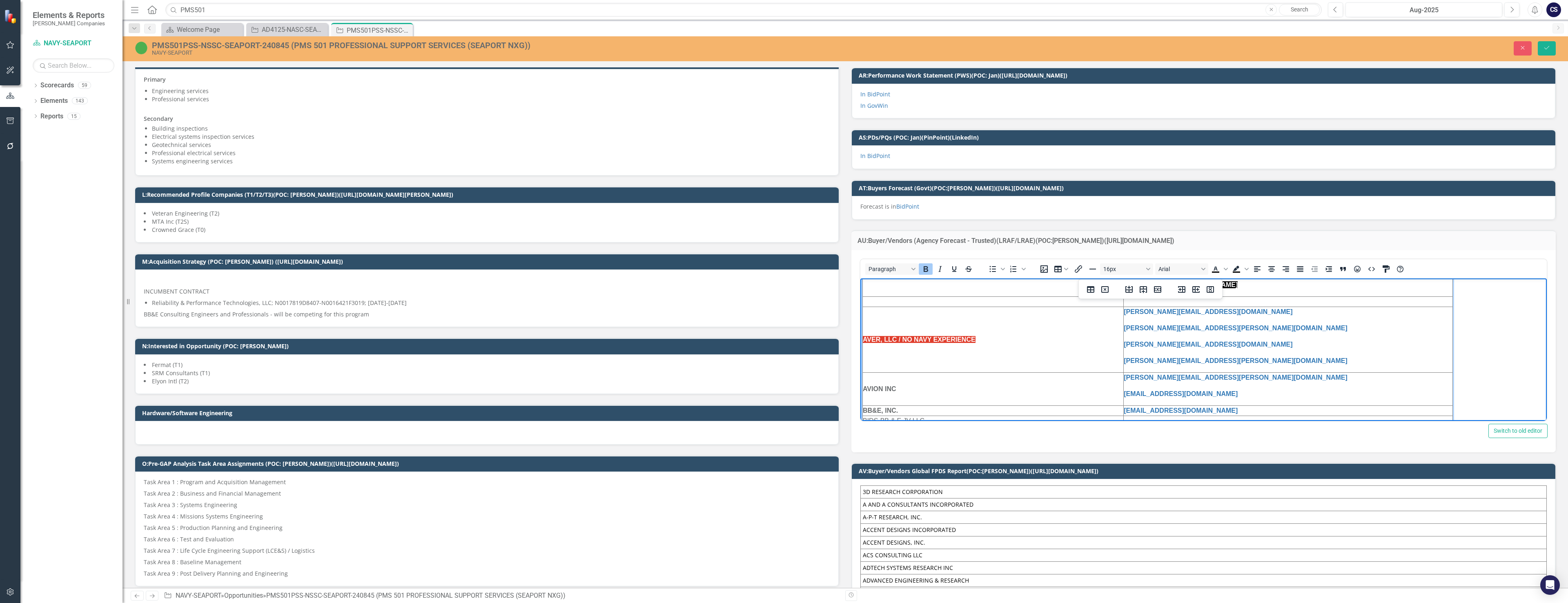
click at [685, 350] on td "AVER, LLC / NO NAVY EXPERIENCE" at bounding box center [993, 339] width 261 height 66
click at [685, 347] on td "AVER, LLC / NO NAVY EXPERIENCE" at bounding box center [993, 339] width 261 height 66
click at [685, 342] on td "AVER, LLC / NO NAVY EXPERIENCE" at bounding box center [993, 339] width 261 height 66
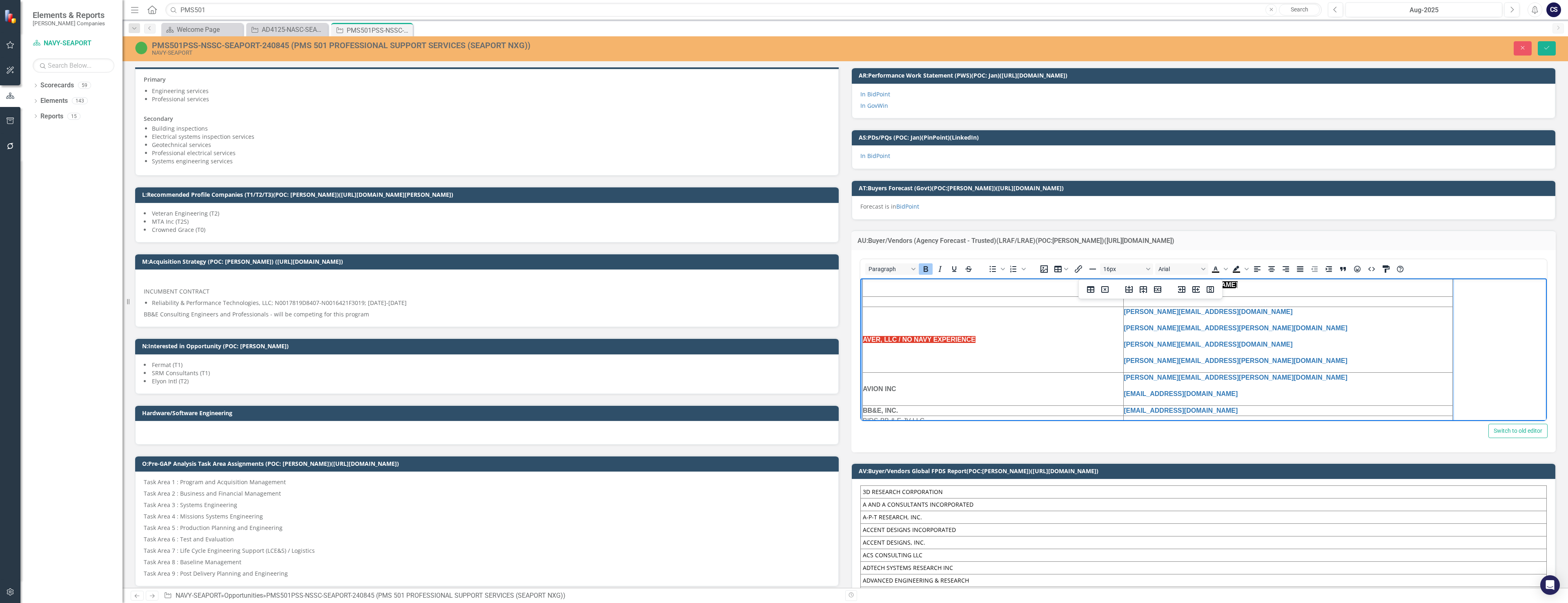
click at [685, 349] on td "AVER, LLC / NO NAVY EXPERIENCE" at bounding box center [993, 339] width 261 height 66
click at [685, 336] on td "AVER, LLC / NO NAVY EXPERIENCE" at bounding box center [993, 339] width 261 height 66
click at [685, 338] on strong "AVER, LLC / NO NAVY EXPERIENCE" at bounding box center [919, 338] width 113 height 7
click at [685, 337] on td "AVER, LLC / NO NAVY EXPERIENCE" at bounding box center [993, 339] width 261 height 66
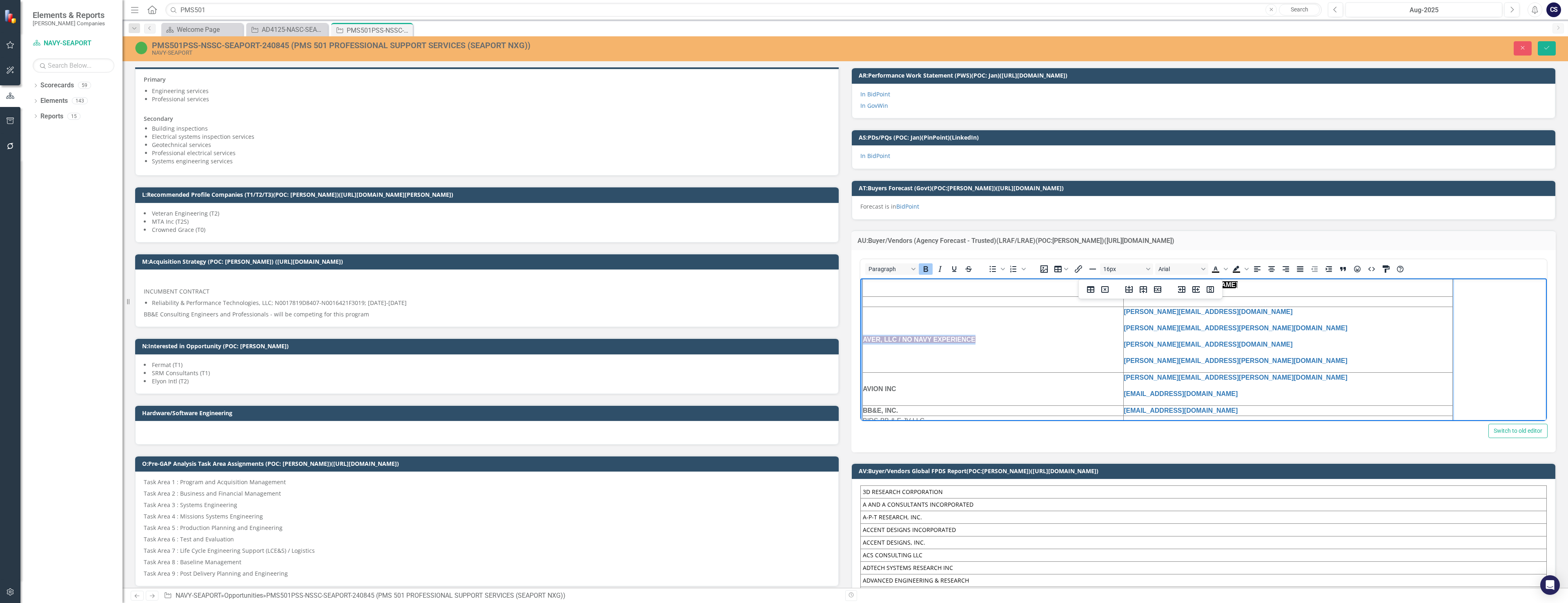
click at [685, 337] on td "AVER, LLC / NO NAVY EXPERIENCE" at bounding box center [993, 339] width 261 height 66
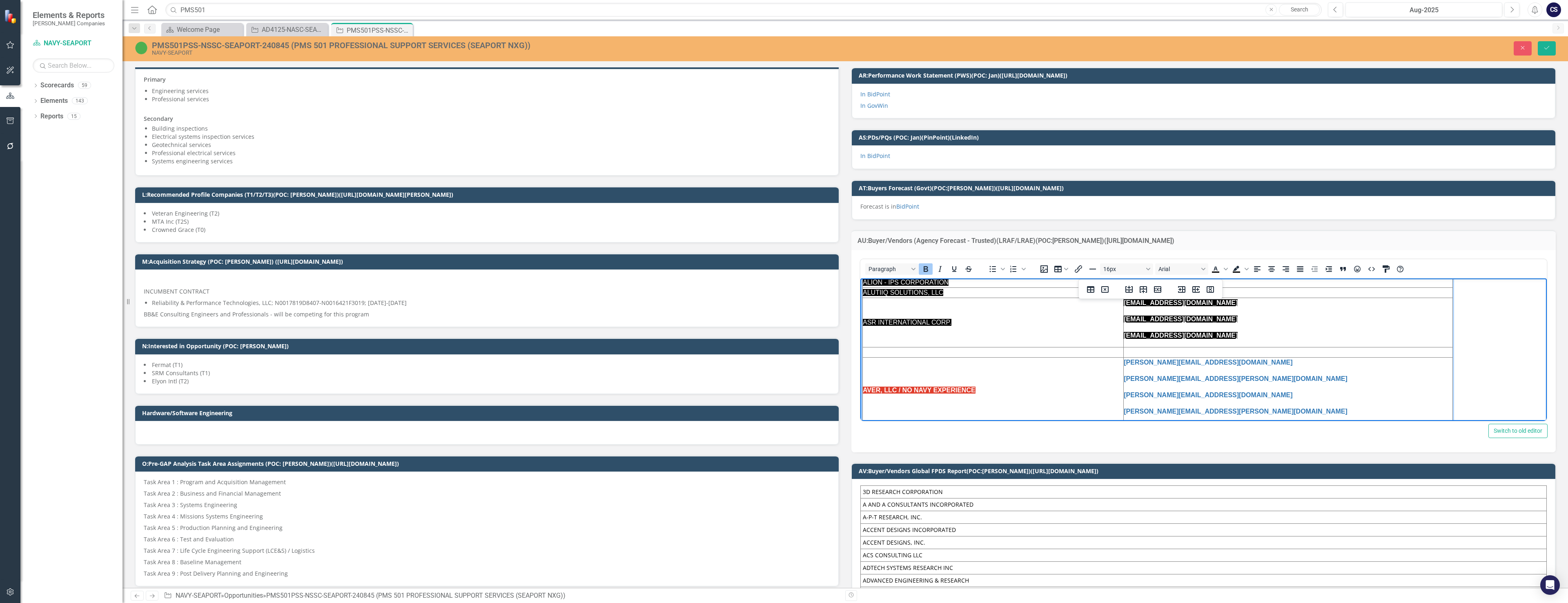
scroll to position [245, 0]
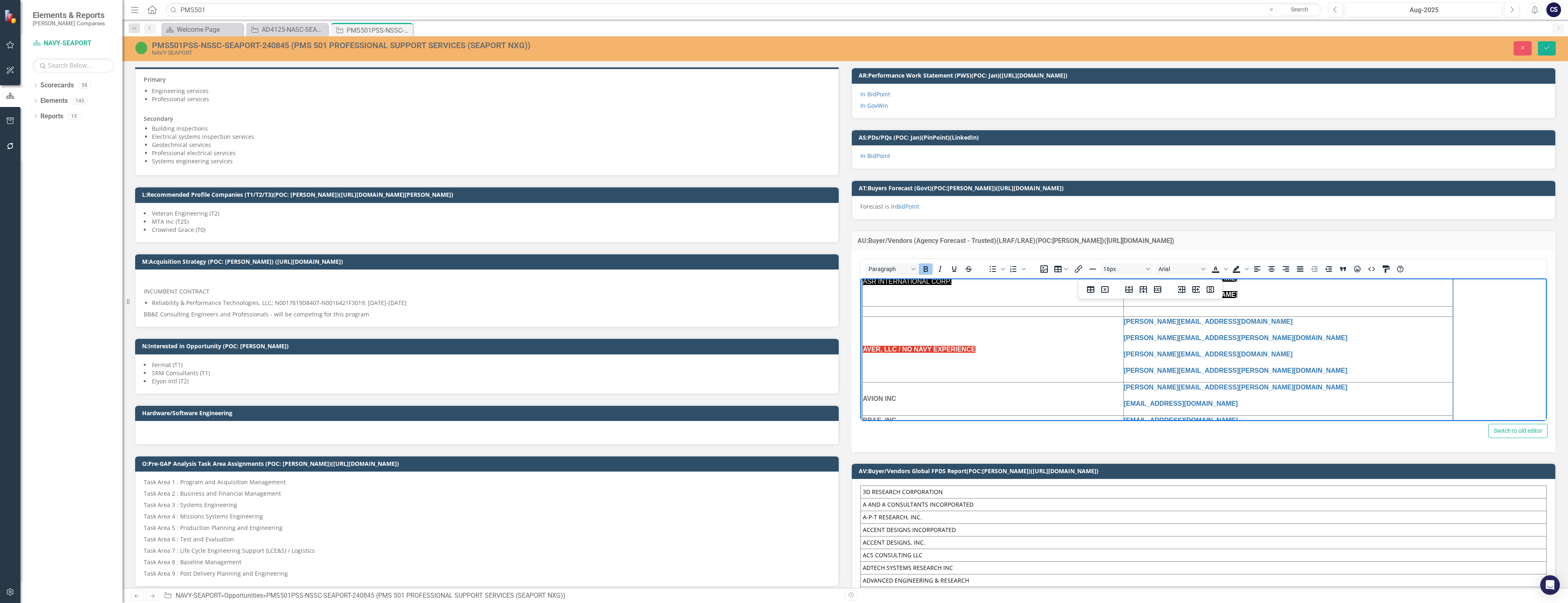
click at [685, 352] on td "AVER, LLC / NO NAVY EXPERIENCE" at bounding box center [993, 349] width 261 height 66
click at [685, 364] on td "AVER, LLC / NO NAVY EXPERIENCE" at bounding box center [993, 349] width 261 height 66
click at [685, 341] on td "AVER, LLC / NO NAVY EXPERIENCE" at bounding box center [993, 349] width 261 height 66
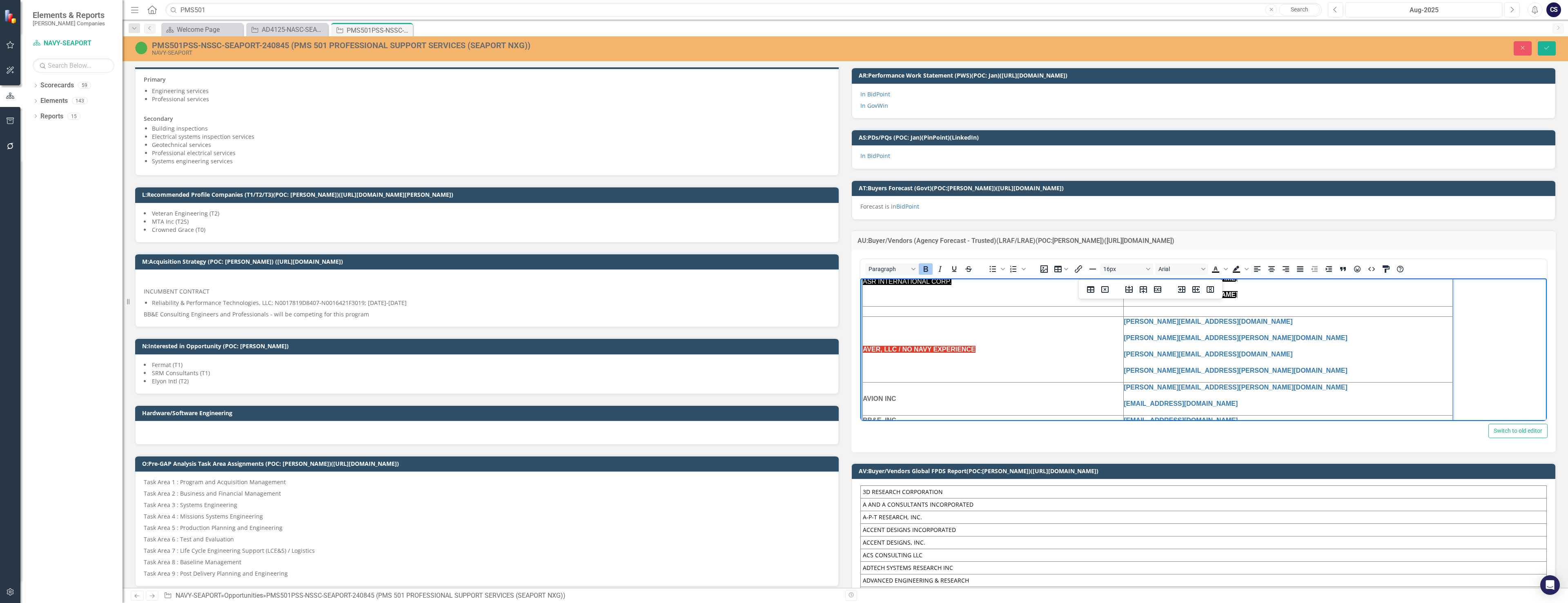
click at [685, 352] on td "AVER, LLC / NO NAVY EXPERIENCE" at bounding box center [993, 349] width 261 height 66
click at [685, 43] on button "Save" at bounding box center [1547, 48] width 18 height 14
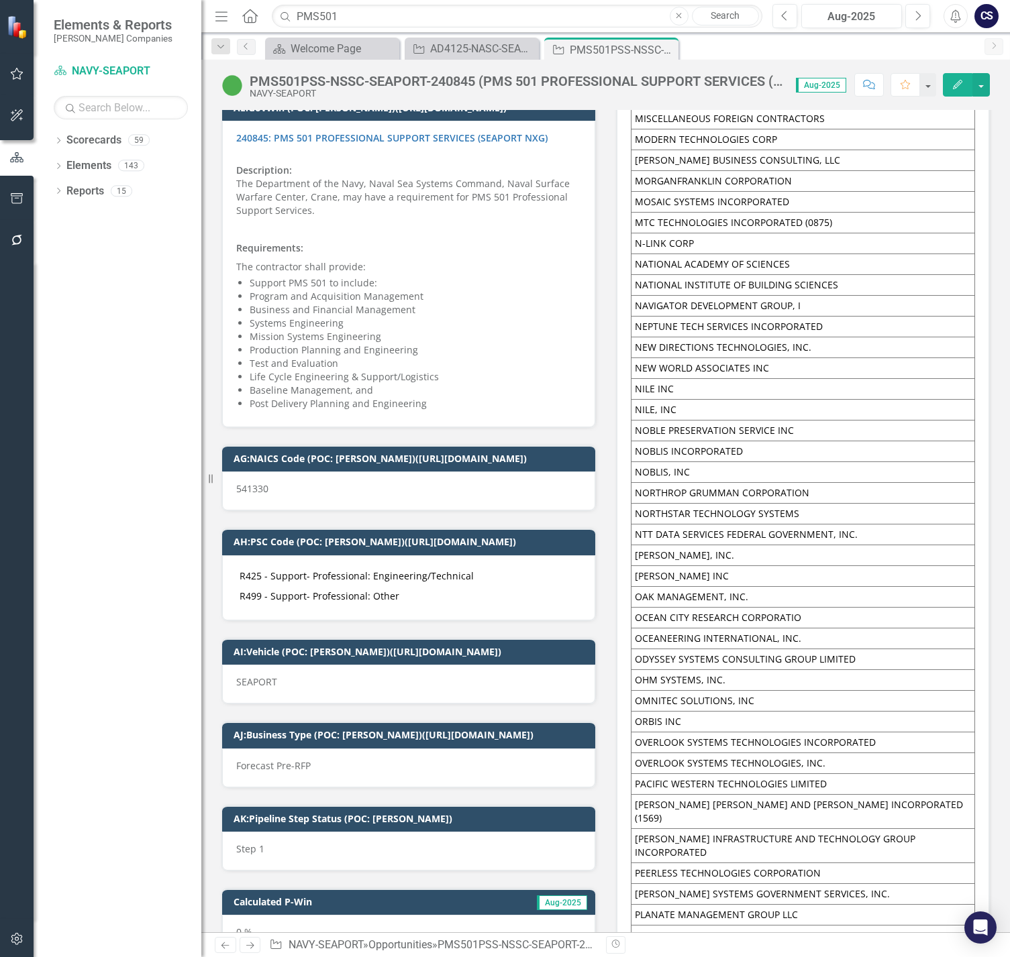
scroll to position [9019, 0]
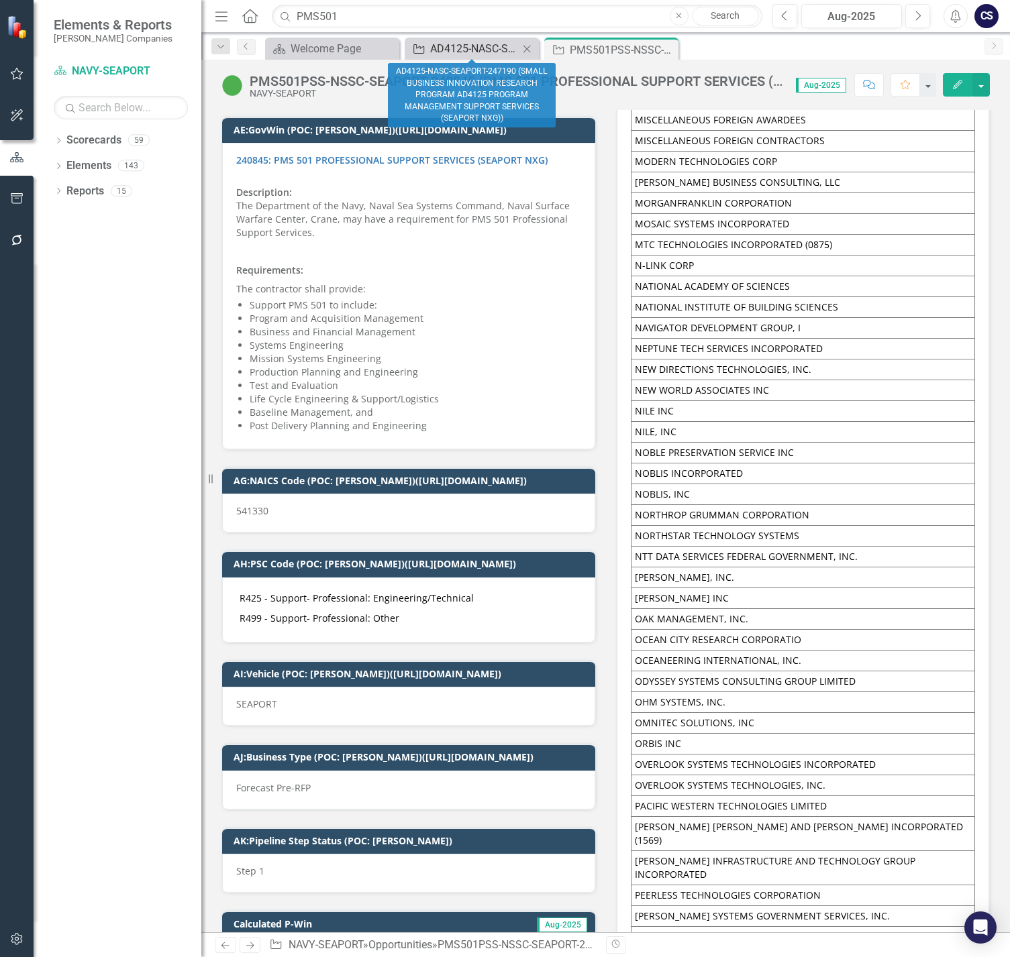
click at [471, 54] on div "AD4125-NASC-SEAPORT-247190 (SMALL BUSINESS INNOVATION RESEARCH PROGRAM AD4125 P…" at bounding box center [474, 48] width 89 height 17
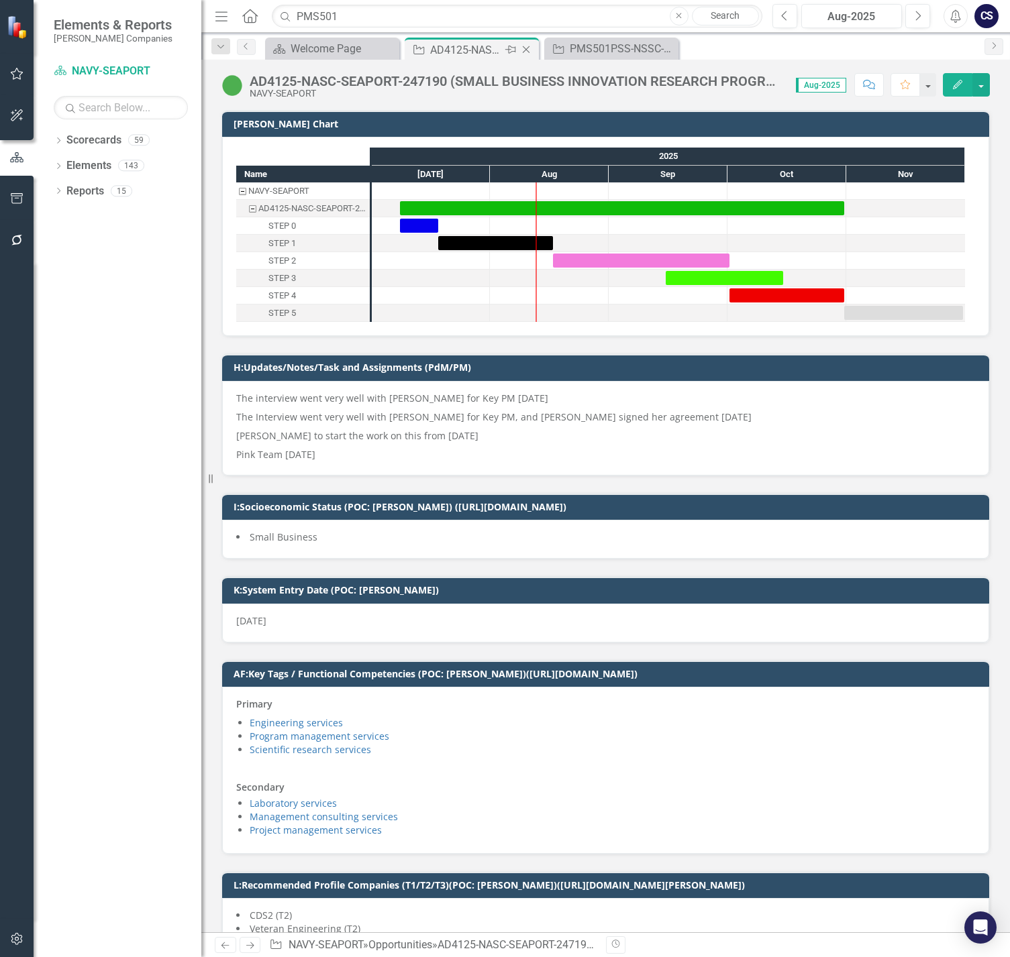
click at [469, 49] on div "AD4125-NASC-SEAPORT-247190 (SMALL BUSINESS INNOVATION RESEARCH PROGRAM AD4125 P…" at bounding box center [466, 50] width 72 height 17
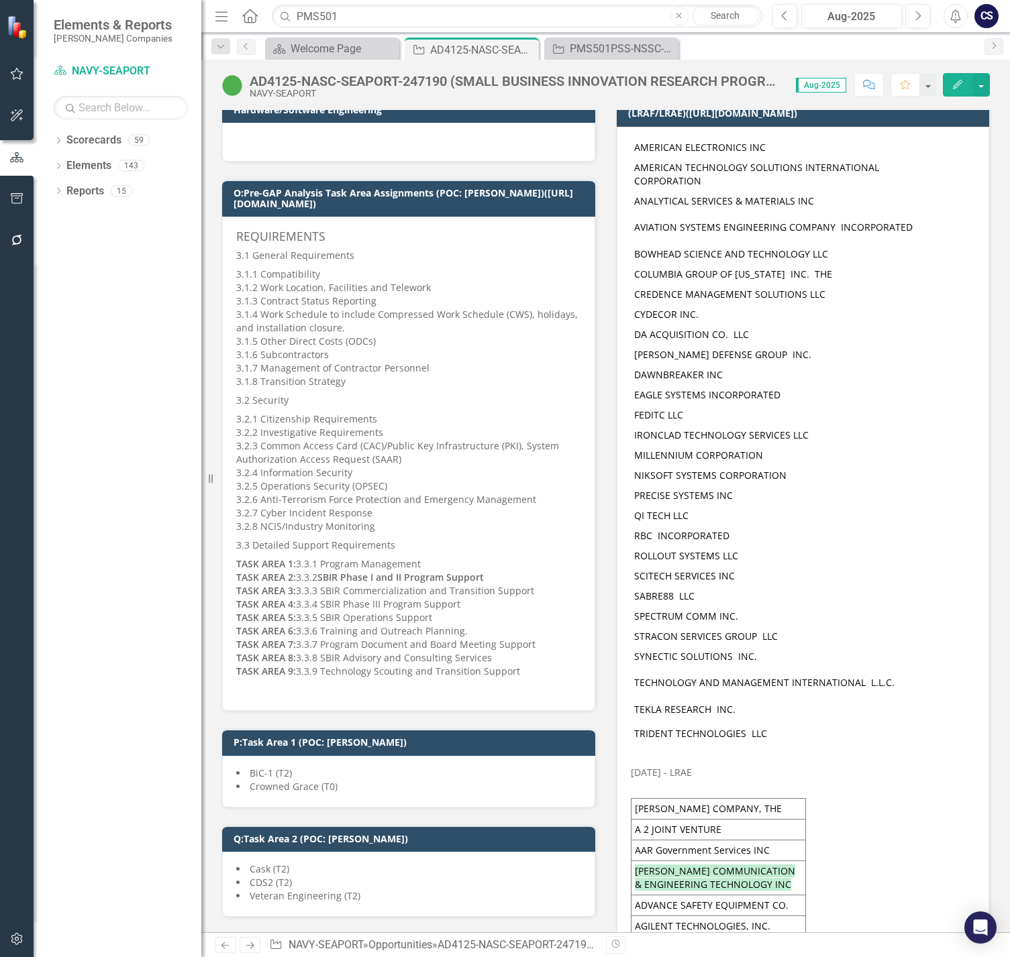
scroll to position [1342, 0]
